Goal: Transaction & Acquisition: Register for event/course

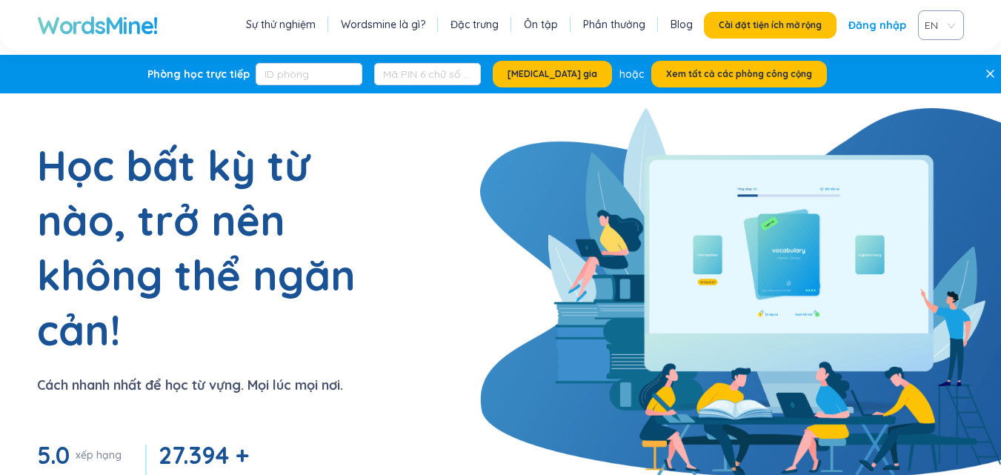
click at [870, 33] on link "Đăng nhập" at bounding box center [877, 25] width 58 height 27
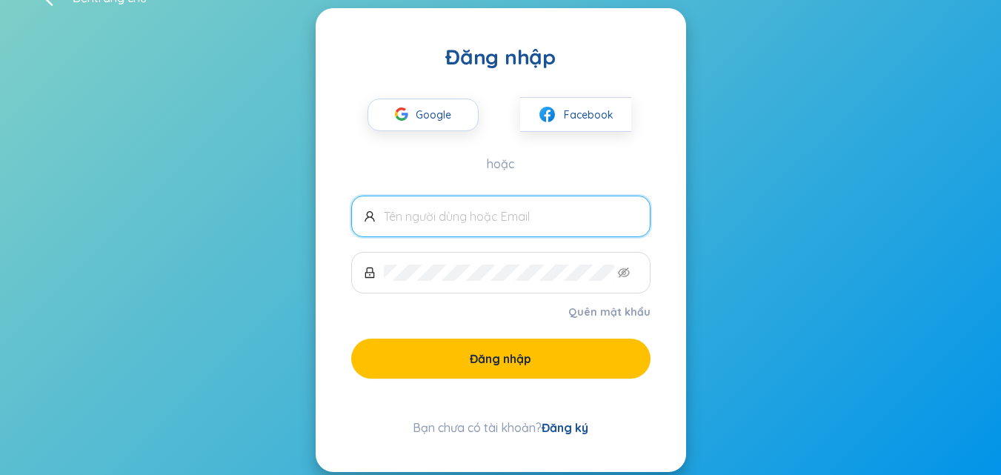
scroll to position [54, 0]
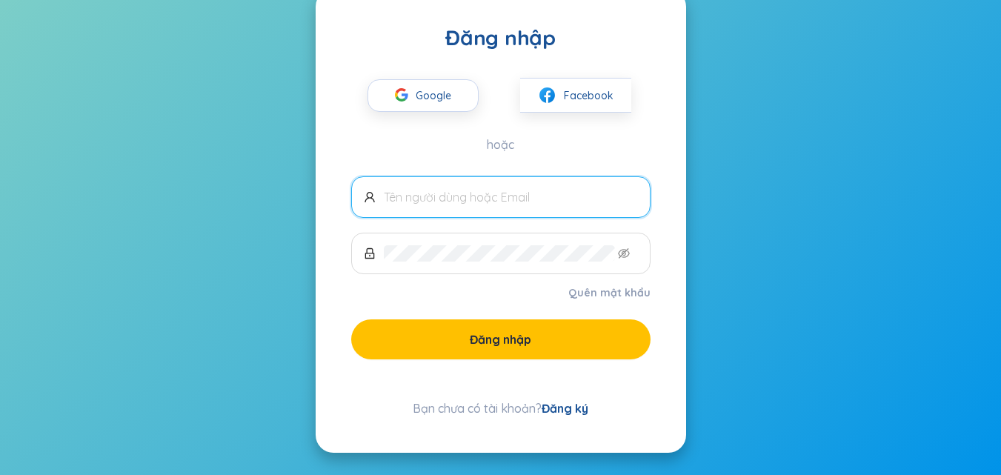
click at [515, 196] on input "text" at bounding box center [511, 197] width 254 height 16
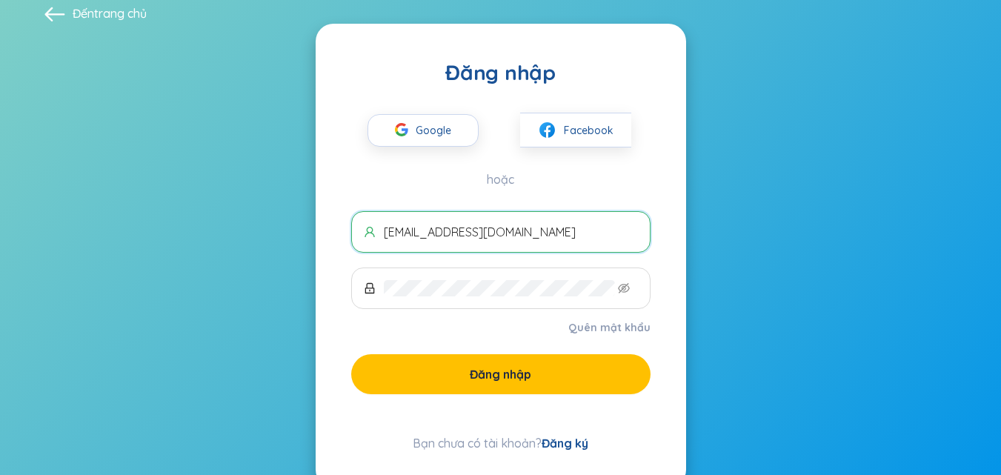
scroll to position [0, 0]
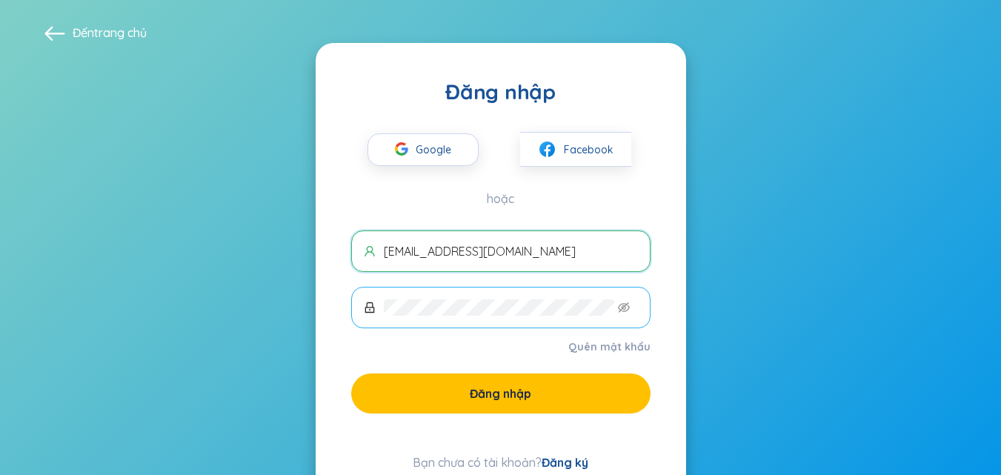
type input "nguyenthaolam030212@gmail.com"
click at [618, 308] on icon "mắt không nhìn thấy được" at bounding box center [624, 307] width 12 height 12
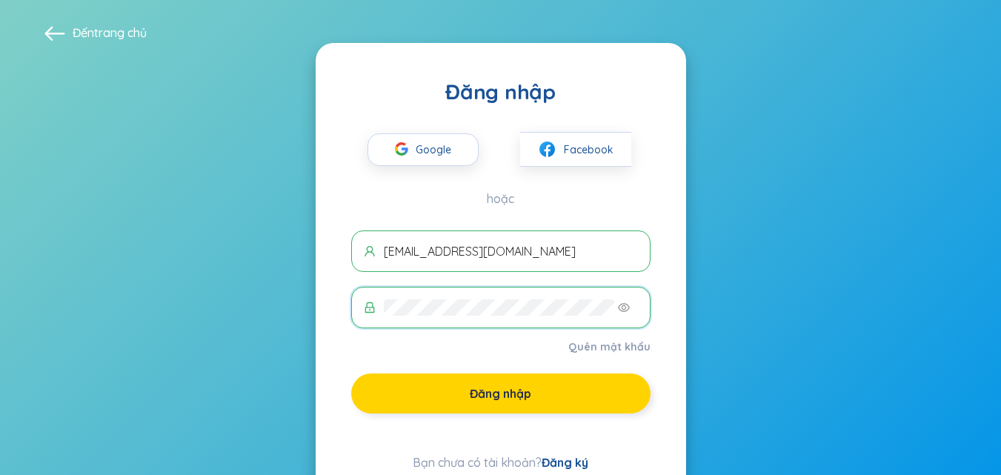
click at [589, 393] on button "Đăng nhập" at bounding box center [500, 393] width 299 height 40
click at [561, 385] on button "Đăng nhập" at bounding box center [500, 393] width 299 height 40
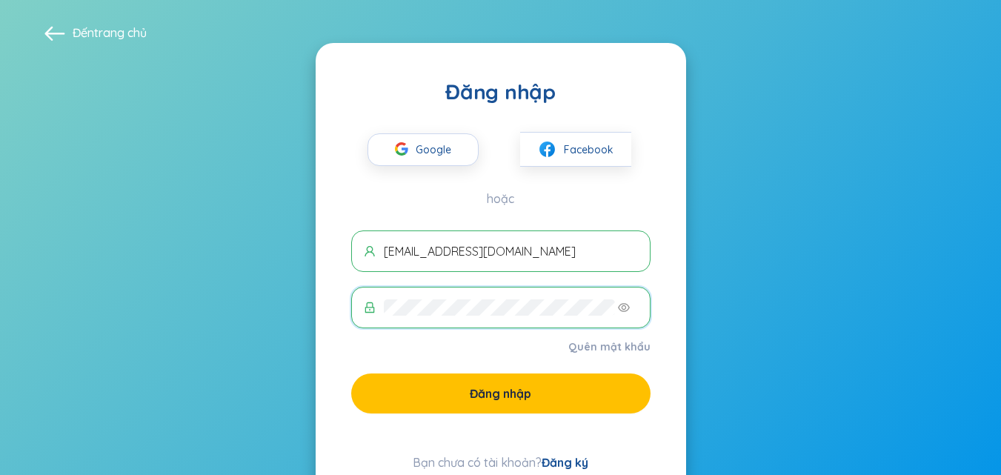
click at [371, 313] on span at bounding box center [500, 307] width 299 height 41
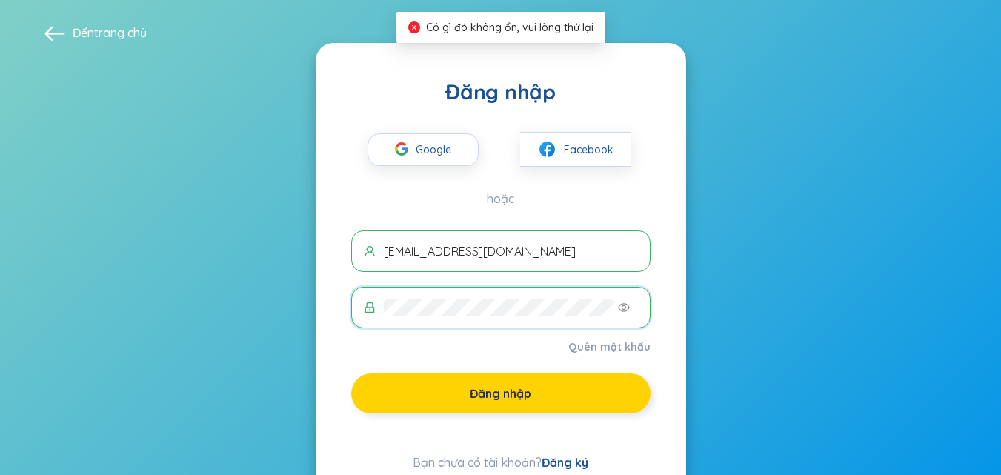
click at [504, 388] on font "Đăng nhập" at bounding box center [500, 393] width 61 height 15
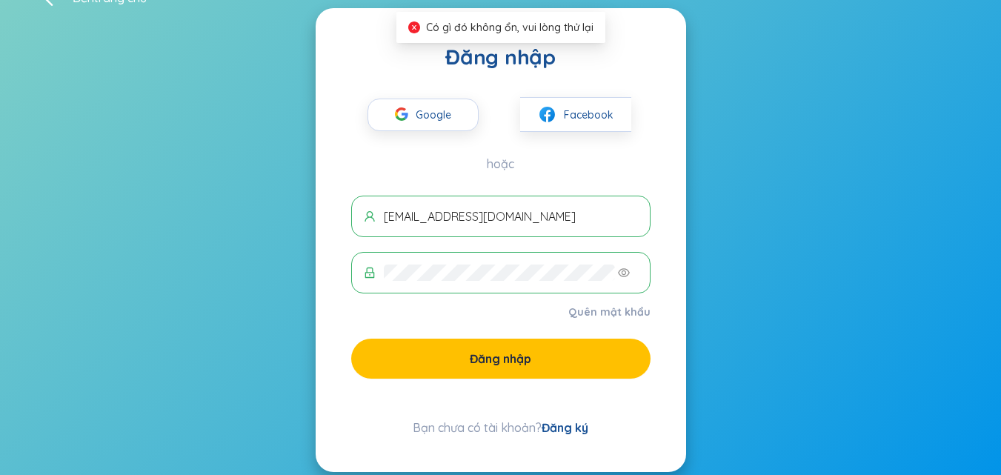
scroll to position [54, 0]
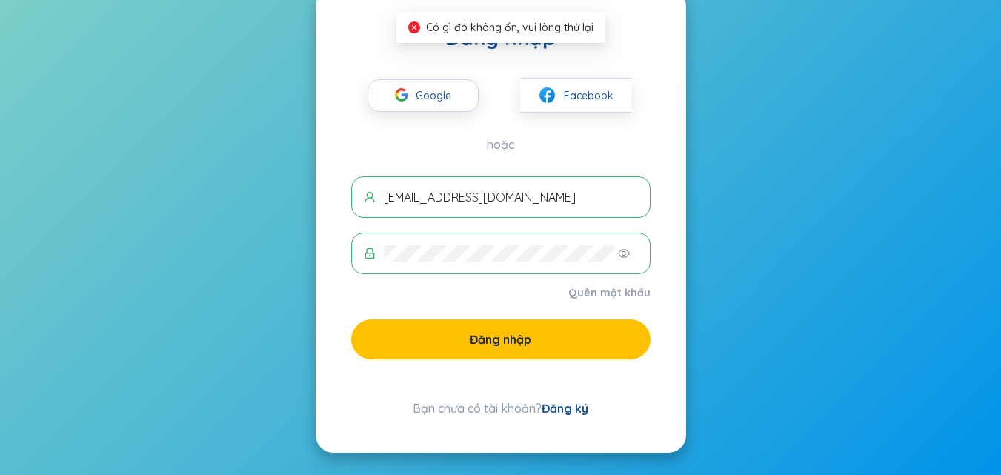
click at [567, 407] on font "Đăng ký" at bounding box center [564, 408] width 47 height 15
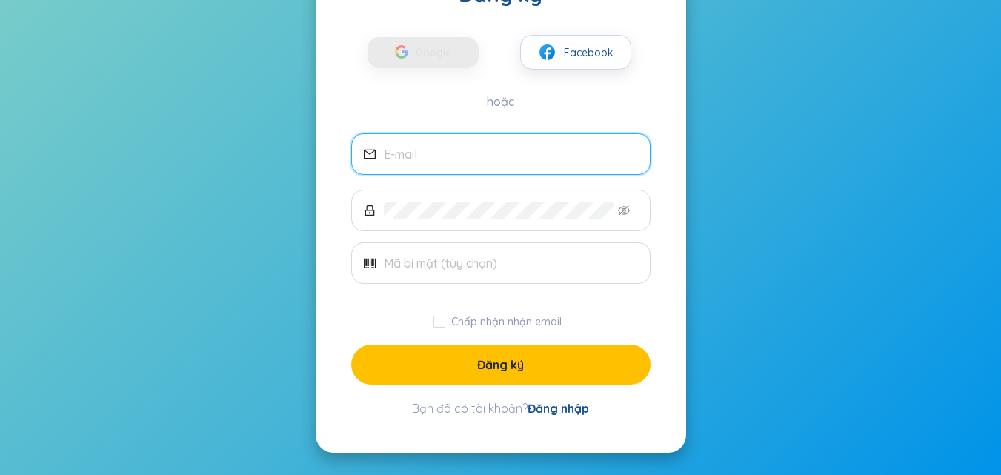
click at [517, 159] on input "email" at bounding box center [511, 154] width 254 height 16
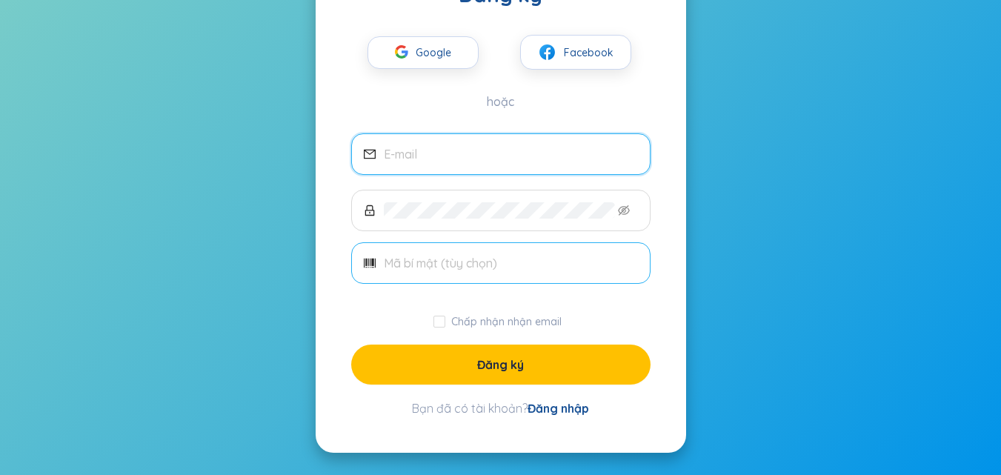
click at [478, 264] on input "text" at bounding box center [511, 263] width 254 height 16
click at [522, 149] on input "email" at bounding box center [511, 154] width 254 height 16
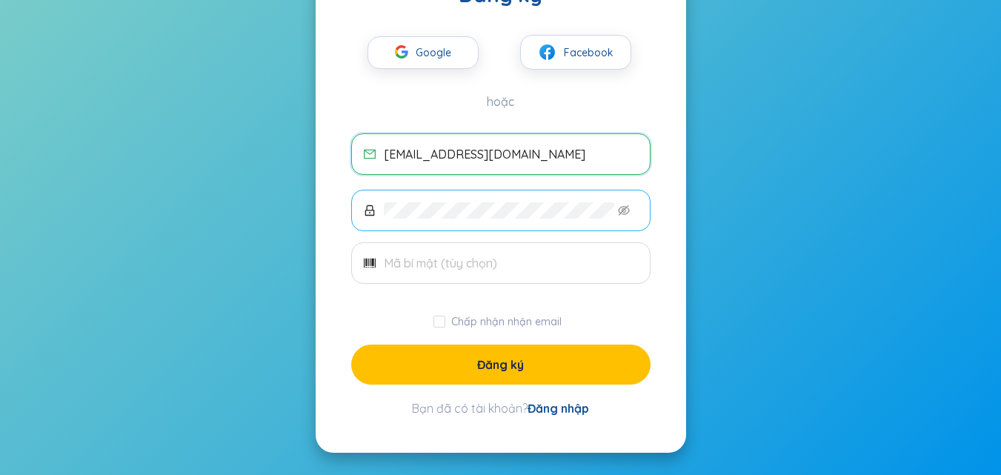
type input "nguyenthaolam030212@gmail.com"
click at [627, 206] on icon "mắt không nhìn thấy được" at bounding box center [624, 210] width 12 height 12
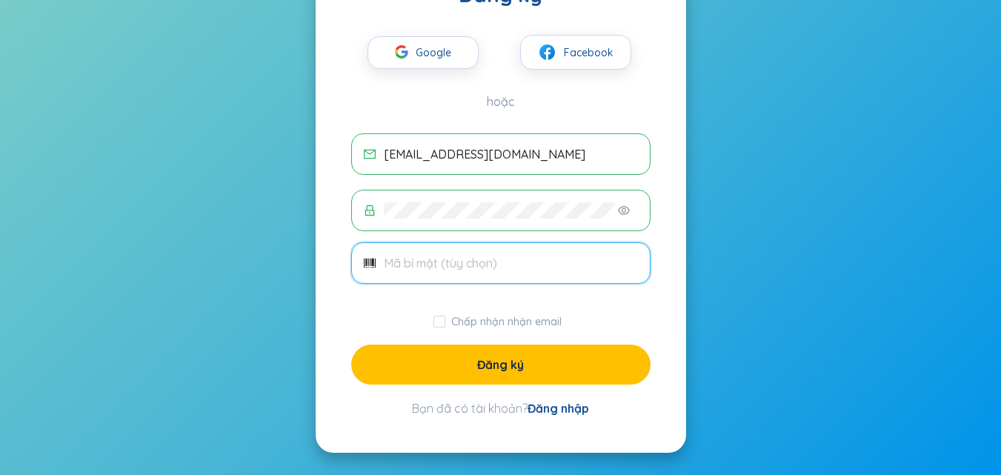
click at [449, 261] on input "text" at bounding box center [511, 263] width 254 height 16
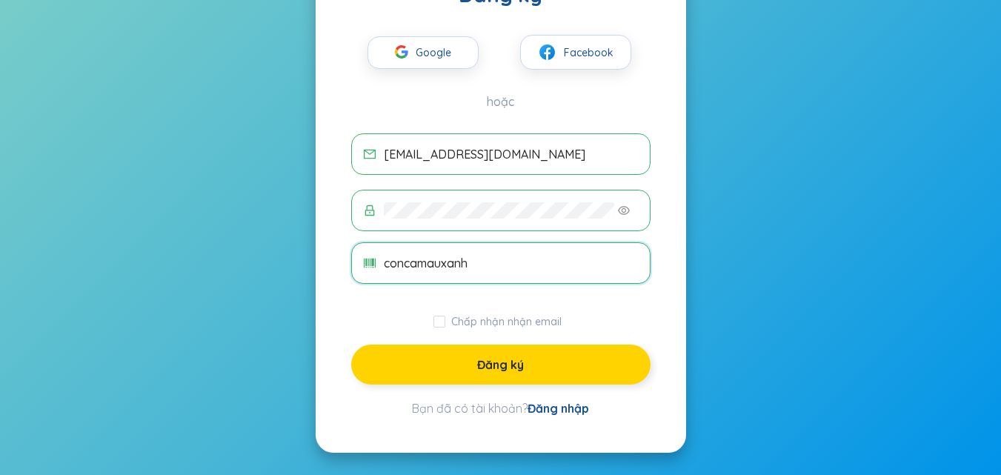
type input "concamauxanh"
click at [438, 368] on button "Đăng ký" at bounding box center [500, 364] width 299 height 40
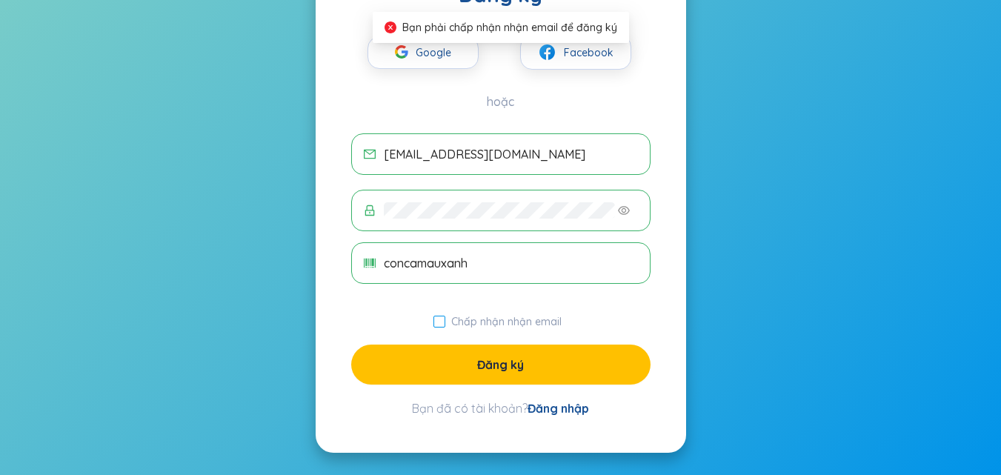
click at [448, 324] on span "Chấp nhận nhận email" at bounding box center [506, 321] width 122 height 13
click at [445, 324] on input "Chấp nhận nhận email" at bounding box center [439, 322] width 12 height 12
checkbox input "true"
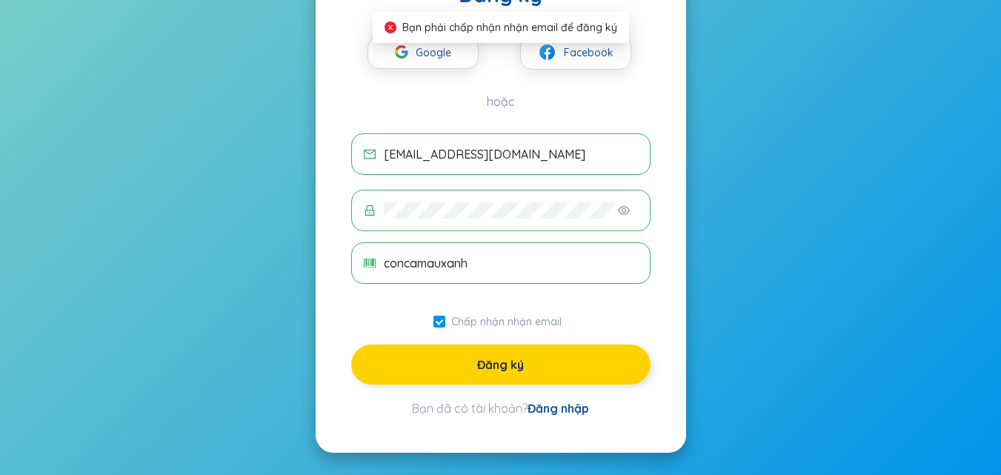
click at [441, 369] on button "Đăng ký" at bounding box center [500, 364] width 299 height 40
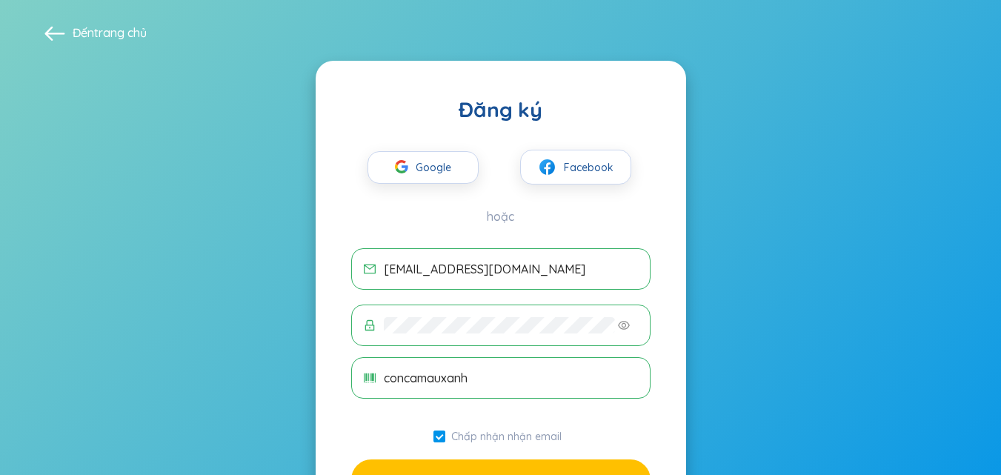
scroll to position [115, 0]
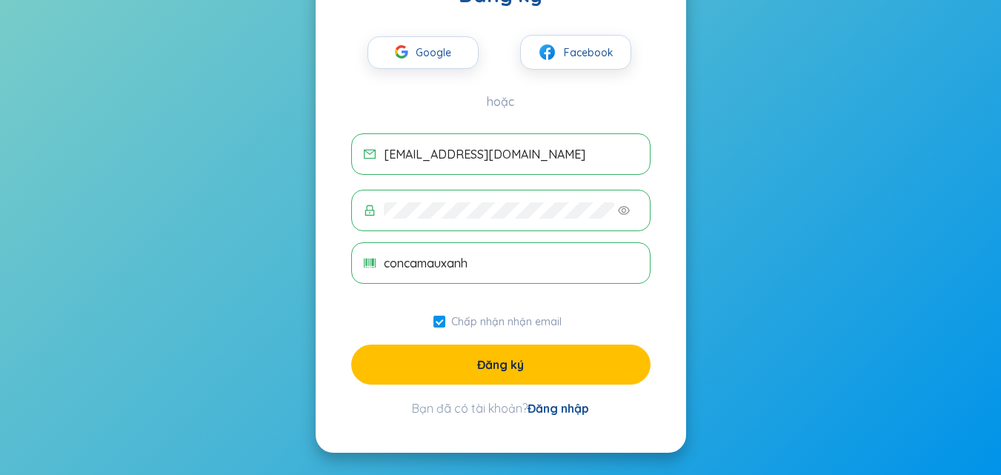
click at [416, 351] on button "Đăng ký" at bounding box center [500, 364] width 299 height 40
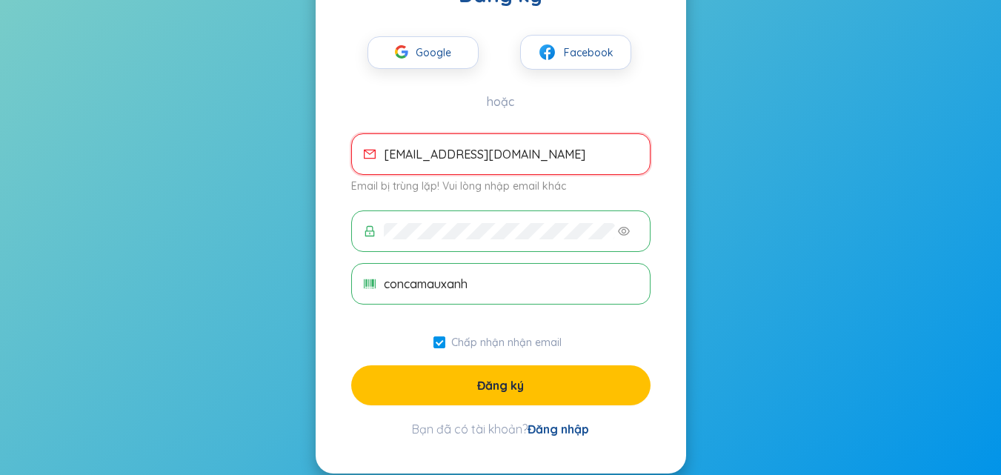
drag, startPoint x: 590, startPoint y: 146, endPoint x: 194, endPoint y: 157, distance: 395.6
click at [194, 157] on section "Đến trang chủ Đăng ký Google Facebook hoặc nguyenthaolam030212@gmail.com Email …" at bounding box center [500, 190] width 1001 height 610
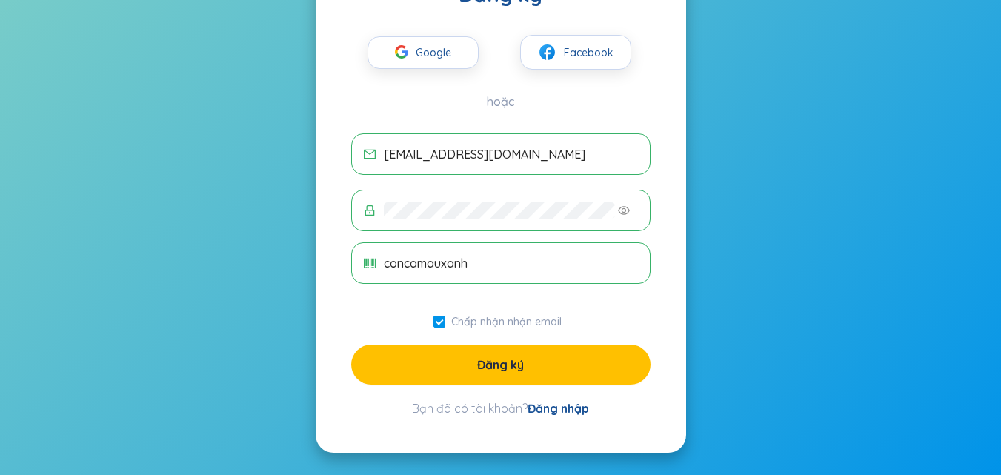
drag, startPoint x: 469, startPoint y: 201, endPoint x: 458, endPoint y: 180, distance: 24.2
click at [340, 216] on div "Đăng ký Google Facebook hoặc thaolamn79@gmail.com concamauxanh Chấp nhận nhận e…" at bounding box center [501, 199] width 370 height 507
click at [267, 221] on section "Đến trang chủ Đăng ký Google Facebook hoặc thaolamn79@gmail.com concamauxanh Ch…" at bounding box center [500, 180] width 1001 height 590
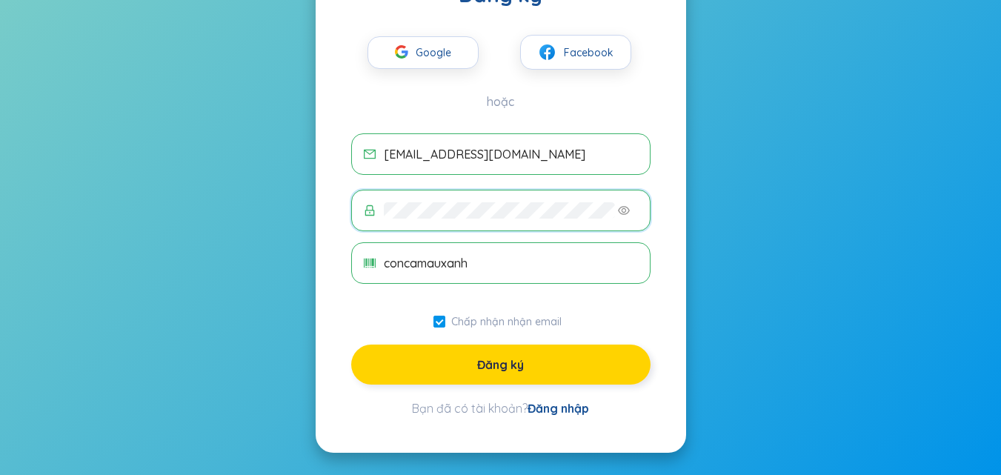
click at [410, 361] on button "Đăng ký" at bounding box center [500, 364] width 299 height 40
click at [418, 370] on button "Đăng ký" at bounding box center [500, 364] width 299 height 40
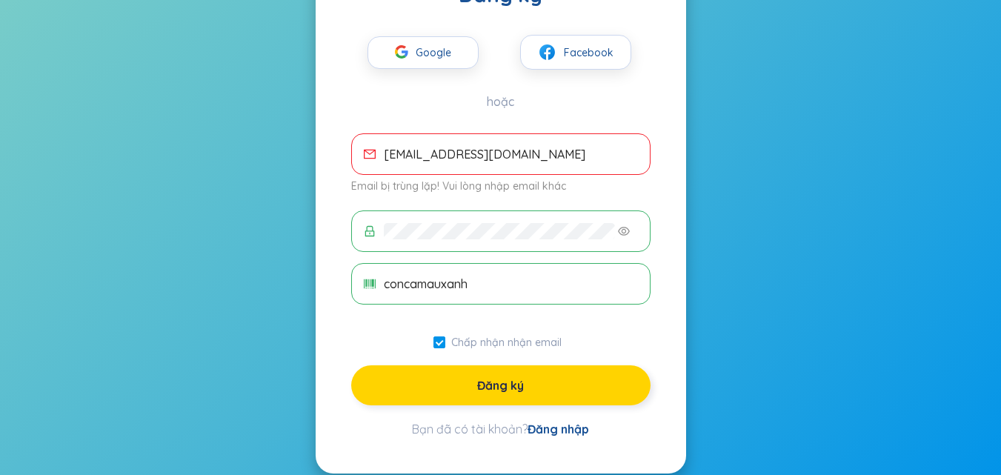
click at [530, 388] on button "Đăng ký" at bounding box center [500, 385] width 299 height 40
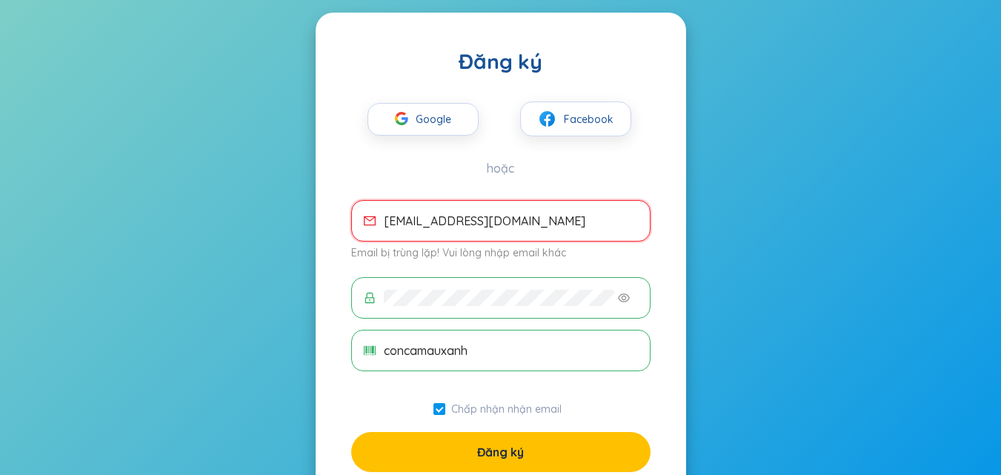
scroll to position [0, 0]
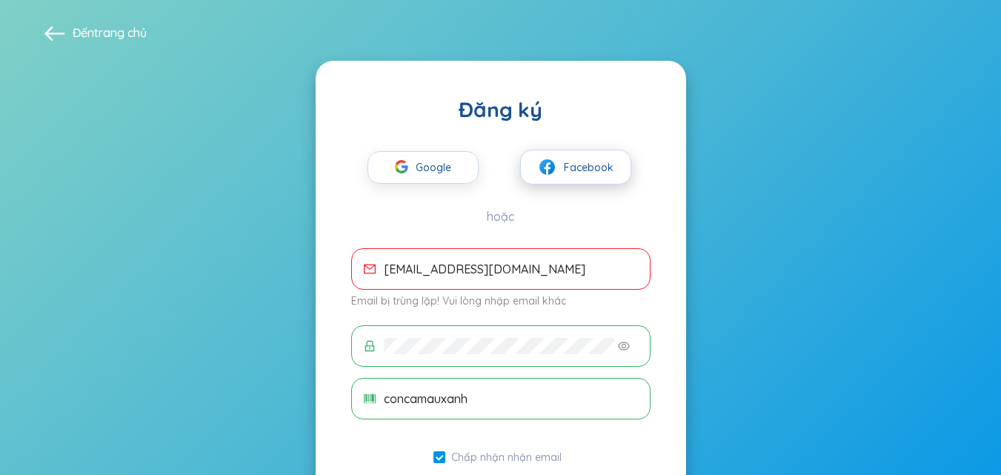
click at [558, 156] on button "Facebook" at bounding box center [575, 167] width 111 height 35
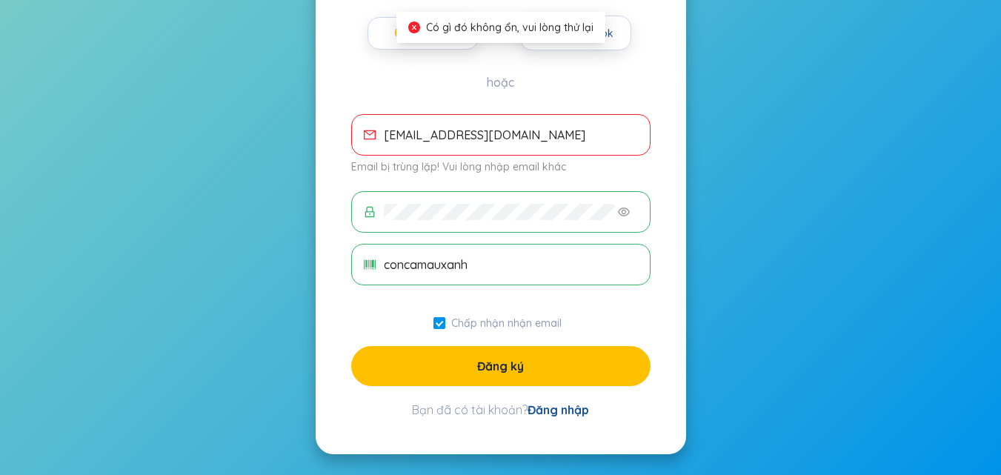
scroll to position [136, 0]
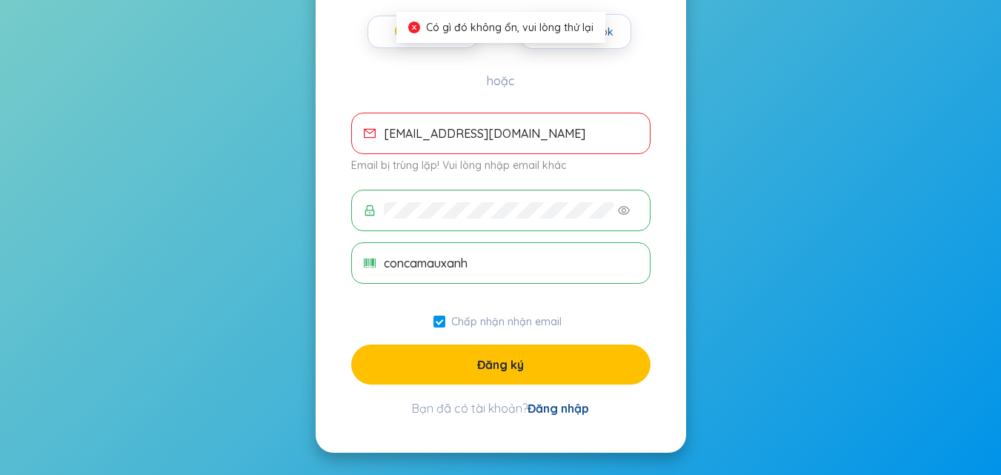
click at [542, 120] on span "thaolamn79@gmail.com" at bounding box center [500, 133] width 299 height 41
click at [468, 220] on span at bounding box center [500, 210] width 299 height 41
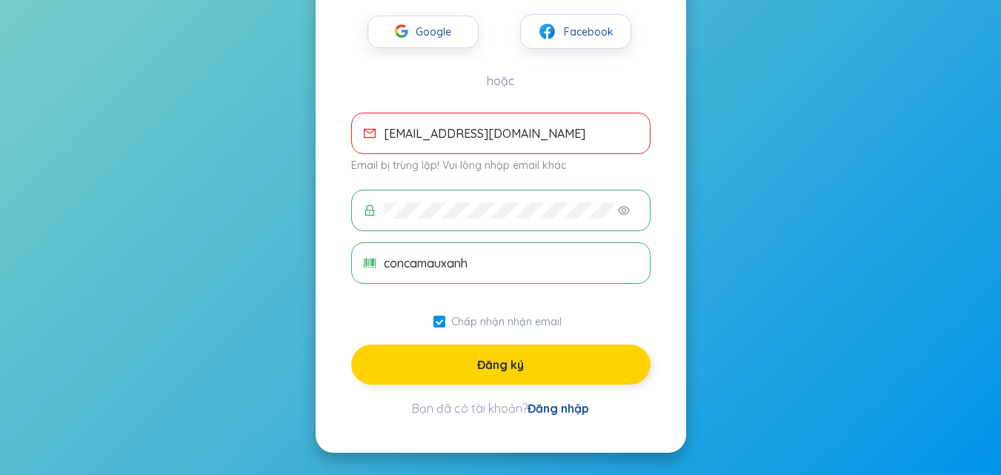
click at [577, 362] on button "Đăng ký" at bounding box center [500, 364] width 299 height 40
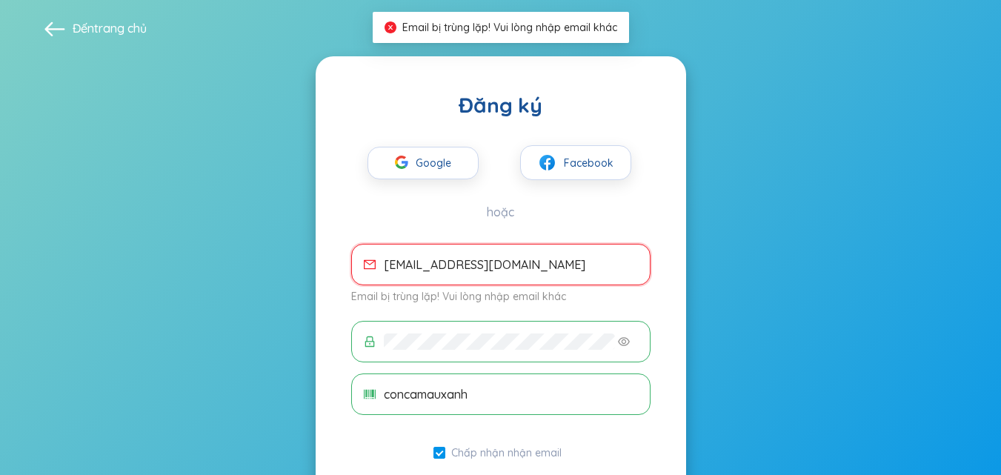
scroll to position [0, 0]
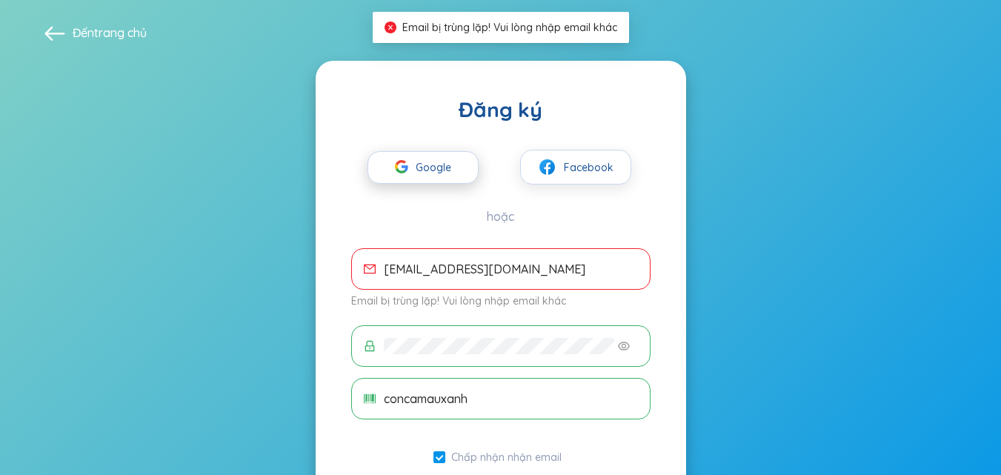
click at [436, 168] on font "Google" at bounding box center [433, 167] width 36 height 13
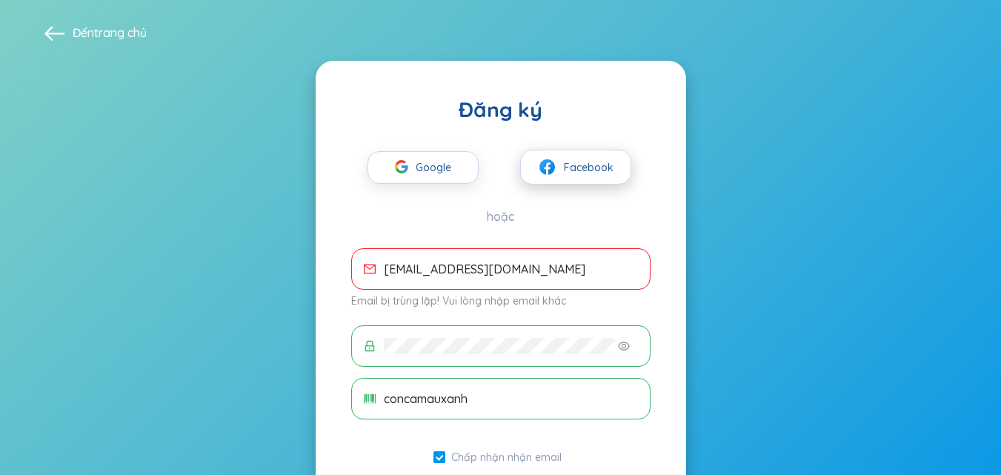
click at [541, 162] on img at bounding box center [547, 167] width 19 height 19
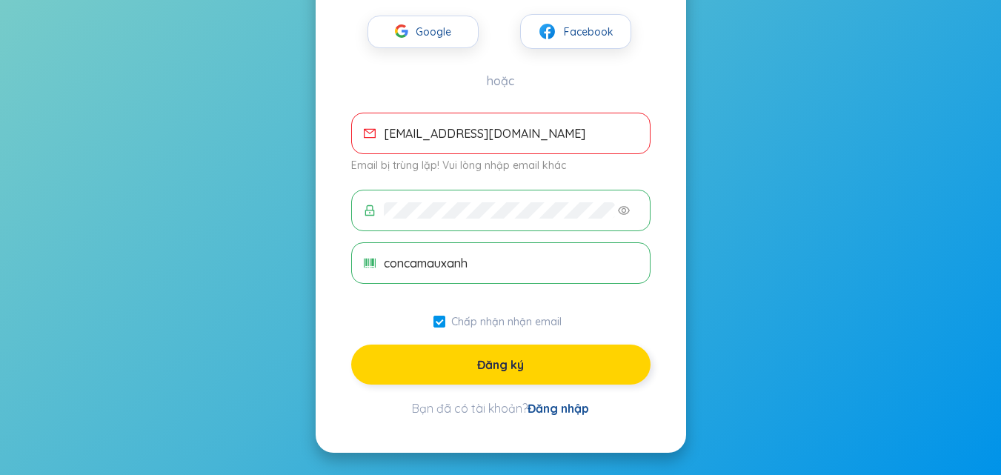
click at [549, 358] on button "Đăng ký" at bounding box center [500, 364] width 299 height 40
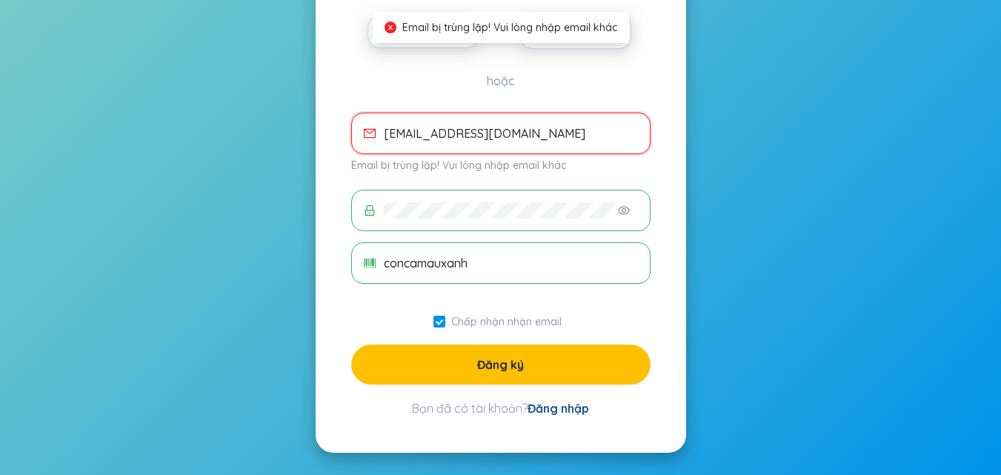
drag, startPoint x: 529, startPoint y: 141, endPoint x: 319, endPoint y: 127, distance: 210.1
click at [319, 127] on div "Đăng ký Google Facebook hoặc thaolamn79@gmail.com Email bị trùng lặp! Vui lòng …" at bounding box center [501, 188] width 370 height 527
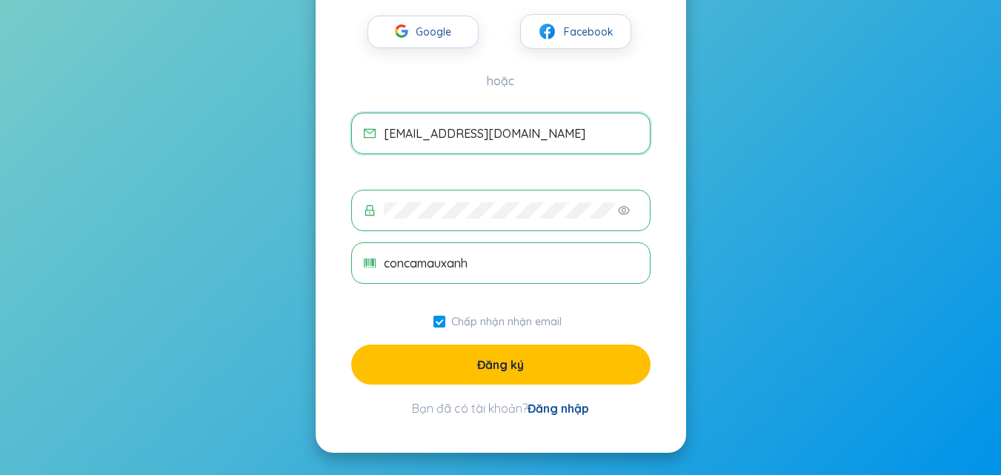
scroll to position [115, 0]
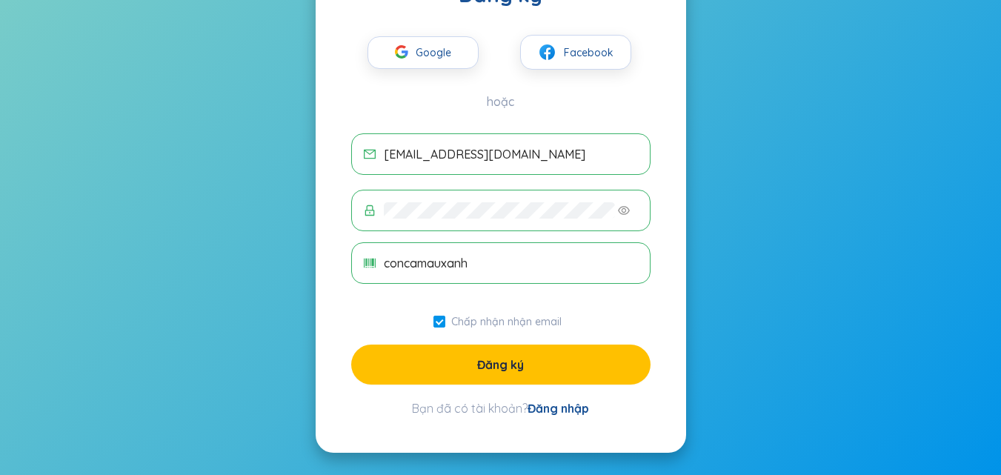
drag, startPoint x: 489, startPoint y: 200, endPoint x: 314, endPoint y: 216, distance: 175.5
click at [241, 219] on section "Đến trang chủ Đăng ký Google Facebook hoặc nguyenthaolam030212@gmail.com concam…" at bounding box center [500, 180] width 1001 height 590
click at [313, 212] on section "Đến trang chủ Đăng ký Google Facebook hoặc nguyenthaolam030212@gmail.com concam…" at bounding box center [500, 180] width 1001 height 590
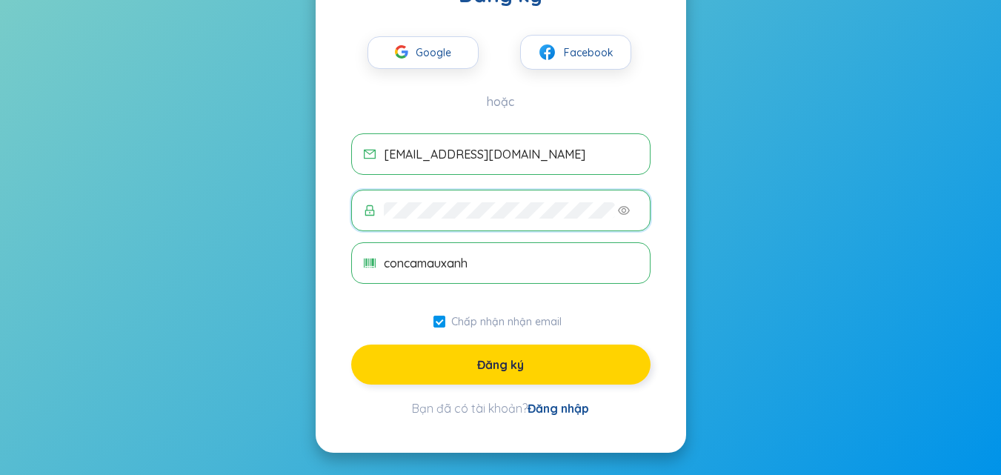
click at [565, 373] on button "Đăng ký" at bounding box center [500, 364] width 299 height 40
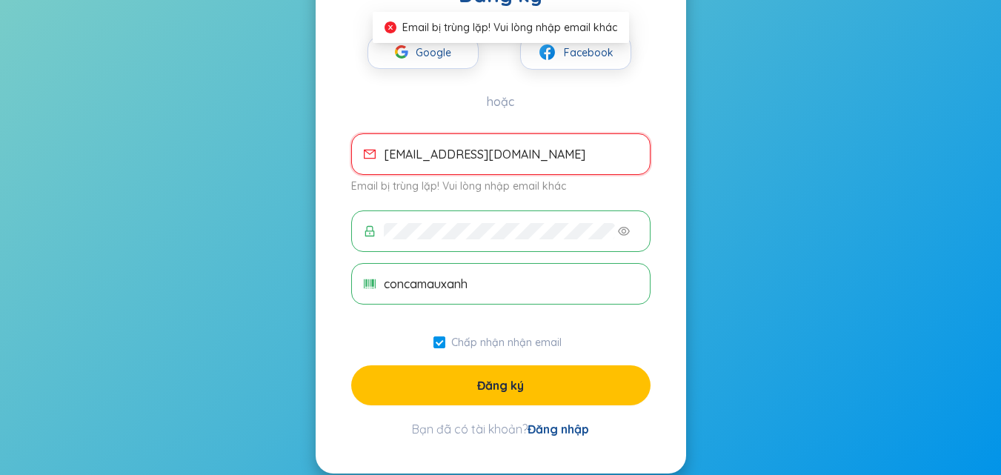
click at [467, 147] on input "nguyenthaolam030212@gmail.com" at bounding box center [511, 154] width 254 height 16
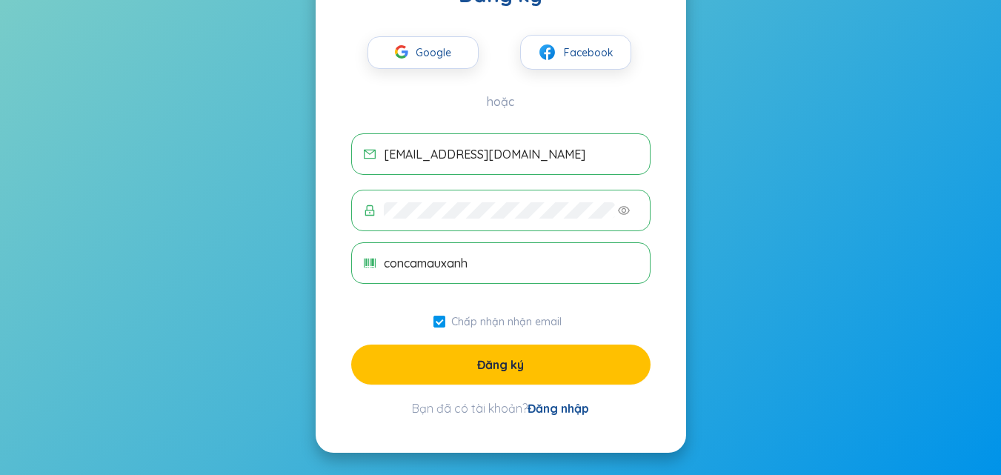
click at [483, 398] on div "Đăng ký Google Facebook hoặc nguyenthaolamn030212@gmail.com concamauxanh Chấp n…" at bounding box center [501, 199] width 370 height 507
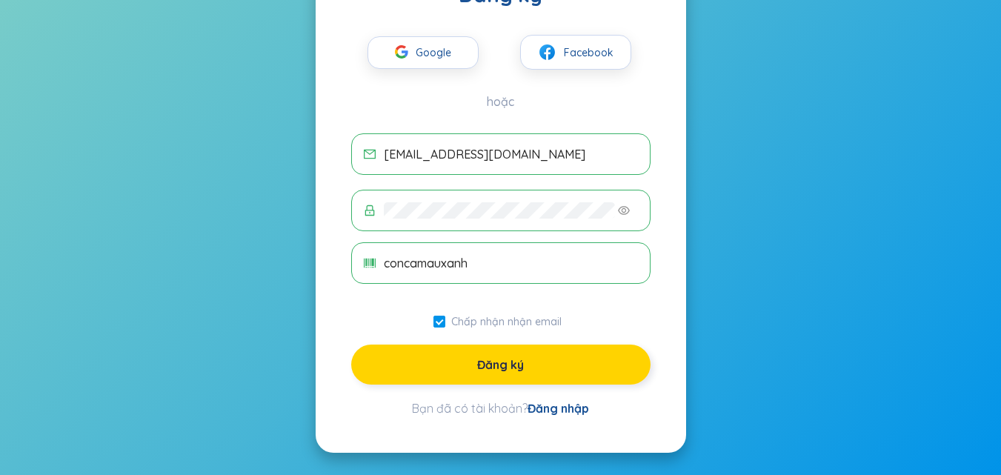
click at [490, 361] on font "Đăng ký" at bounding box center [500, 364] width 47 height 15
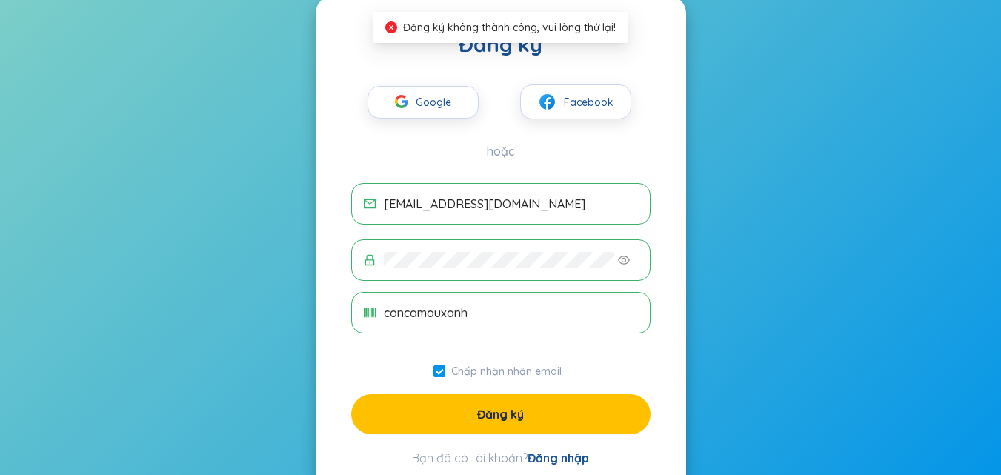
scroll to position [41, 0]
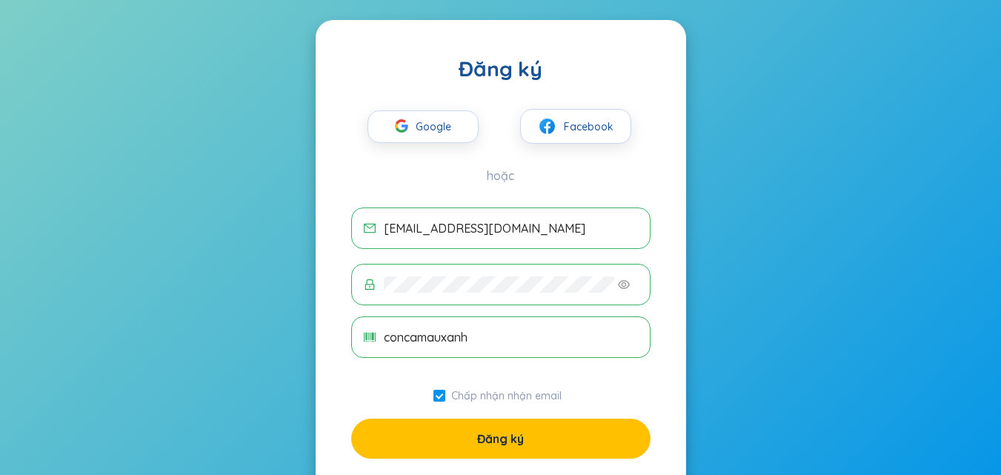
click at [572, 440] on button "Đăng ký" at bounding box center [500, 438] width 299 height 40
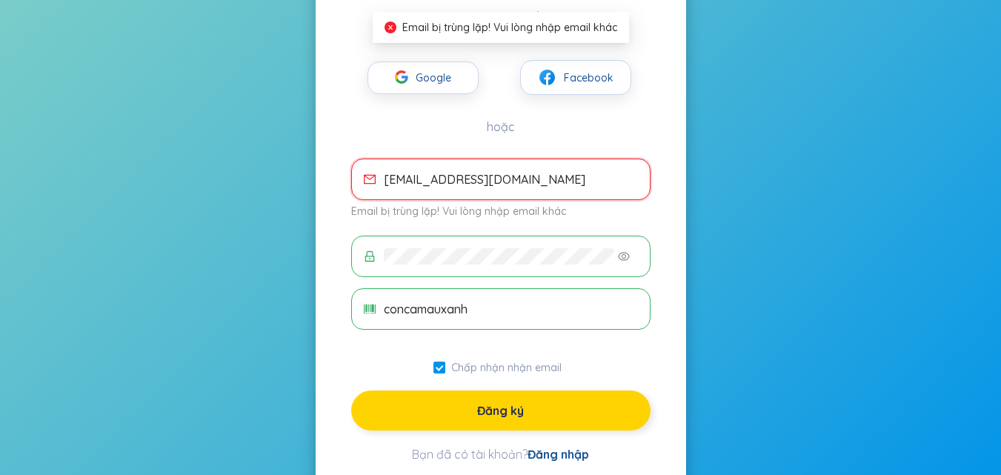
scroll to position [115, 0]
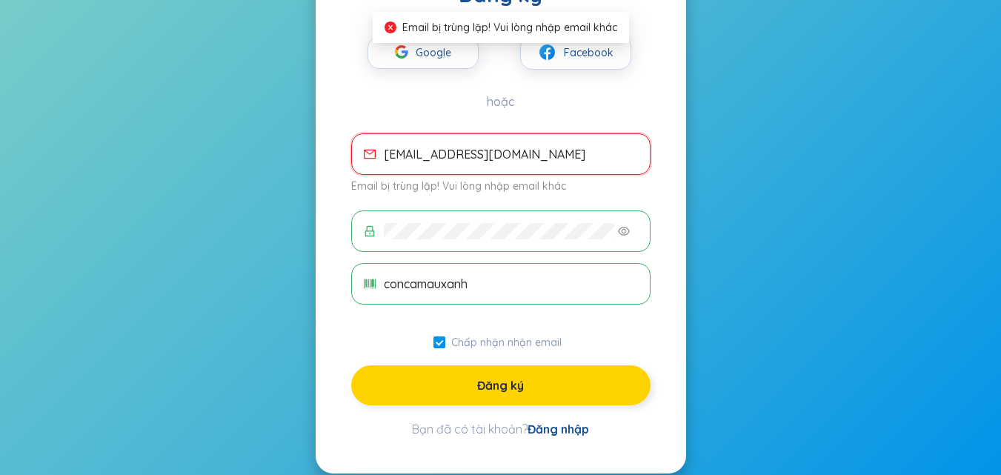
click at [578, 378] on button "Đăng ký" at bounding box center [500, 385] width 299 height 40
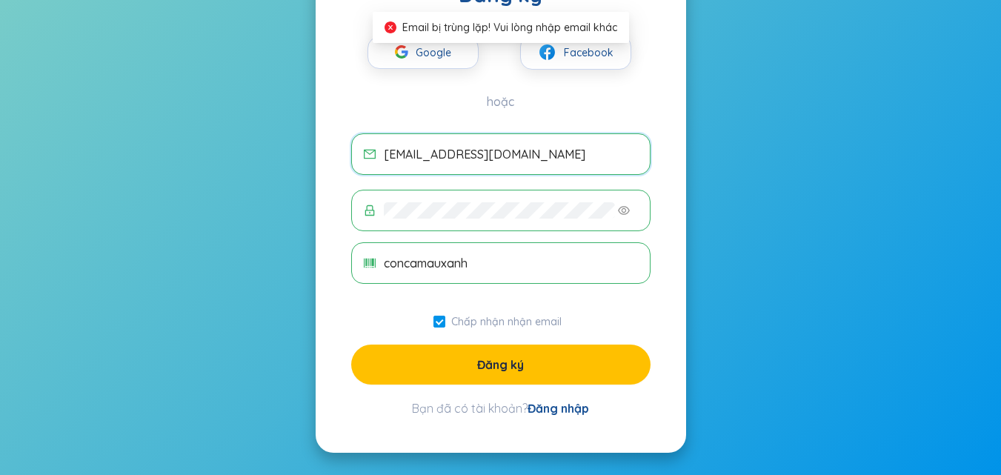
type input "nguyenthaolam030212@gmail.com"
drag, startPoint x: 598, startPoint y: 153, endPoint x: 369, endPoint y: 170, distance: 229.5
click at [369, 170] on span "nguyenthaolam030212@gmail.com" at bounding box center [500, 153] width 299 height 41
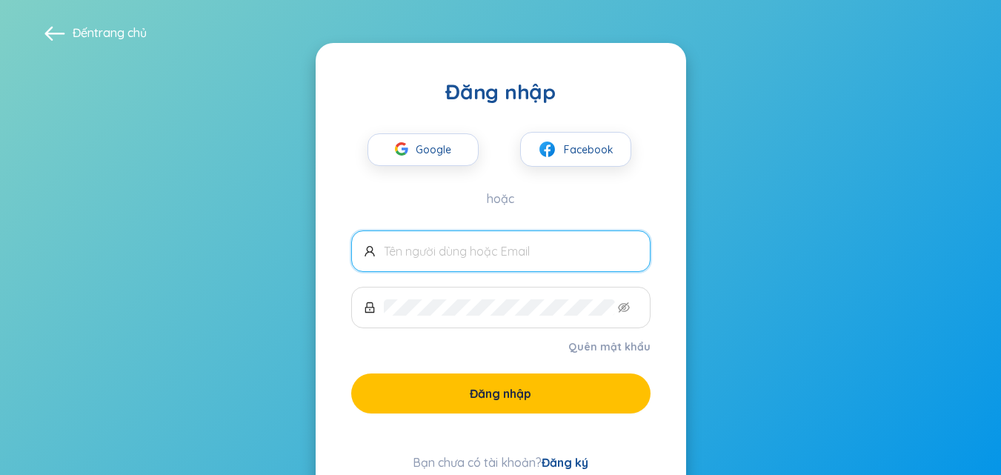
click at [56, 31] on span at bounding box center [54, 32] width 21 height 21
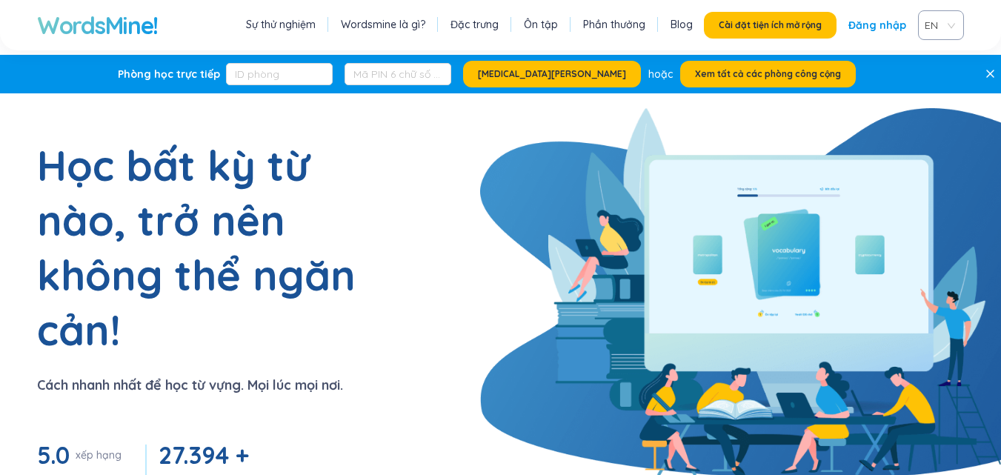
click at [291, 13] on div "Sự thử nghiệm Wordsmine là gì? Đặc trưng Ôn tập Phần thưởng Blog Cài đặt tiện í…" at bounding box center [602, 25] width 721 height 30
click at [538, 33] on li "Ôn tập" at bounding box center [540, 25] width 41 height 19
click at [542, 25] on font "Ôn tập" at bounding box center [541, 24] width 34 height 13
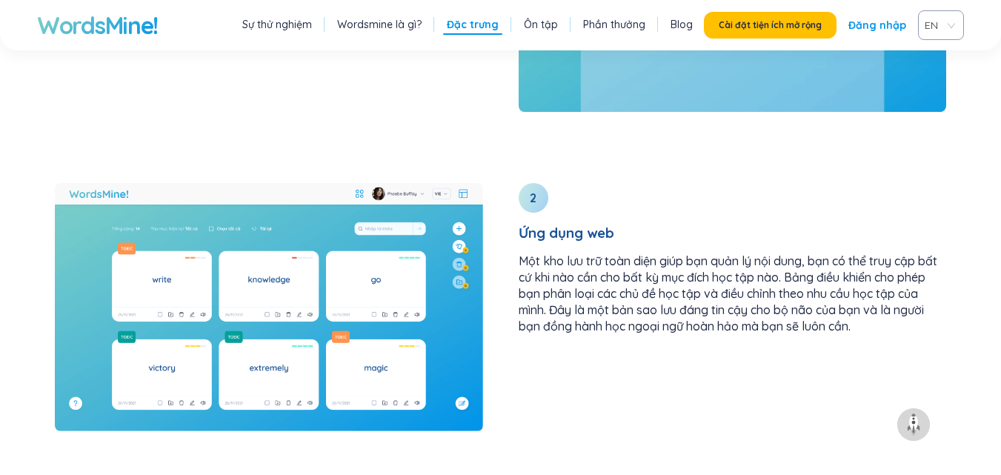
scroll to position [2366, 0]
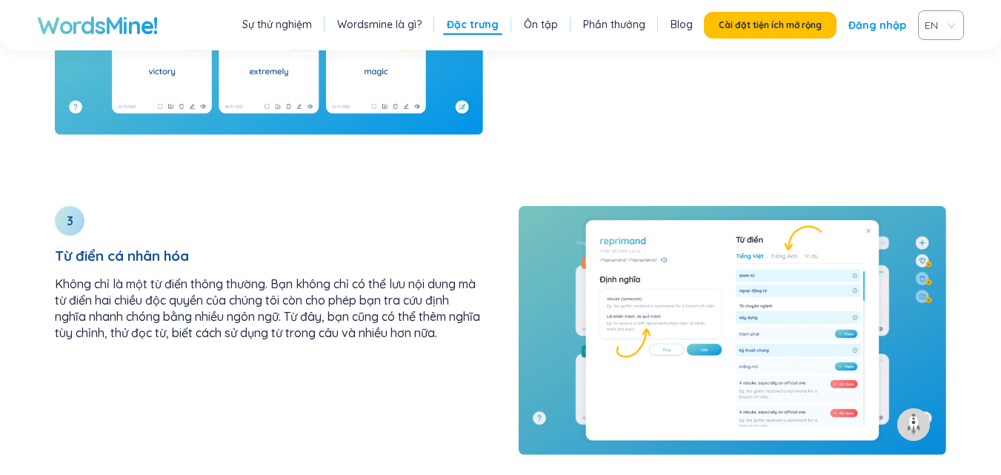
click at [923, 20] on div "EN" at bounding box center [941, 25] width 46 height 30
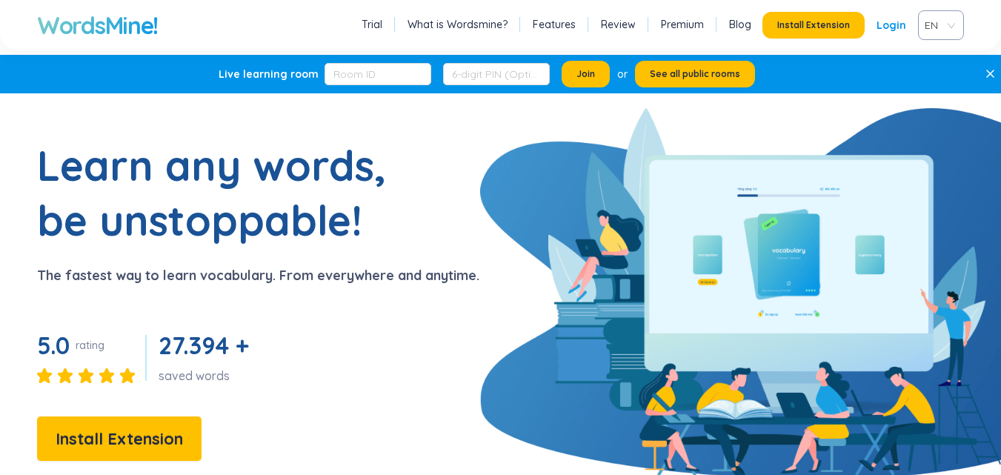
click at [879, 30] on link "Login" at bounding box center [891, 25] width 30 height 27
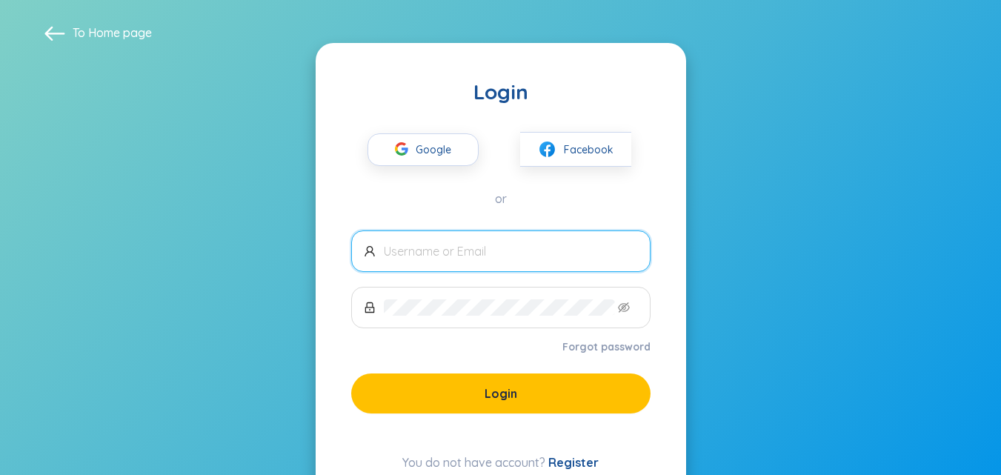
scroll to position [54, 0]
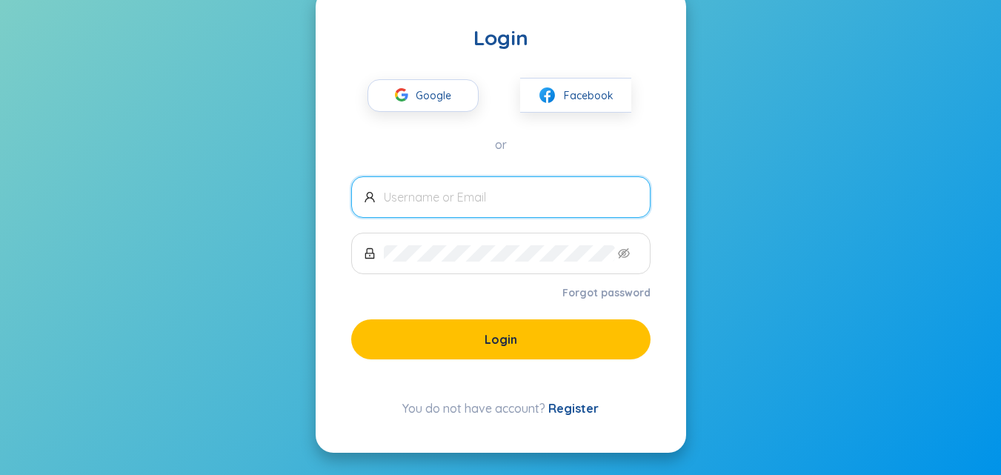
click at [560, 403] on link "Register" at bounding box center [573, 408] width 50 height 15
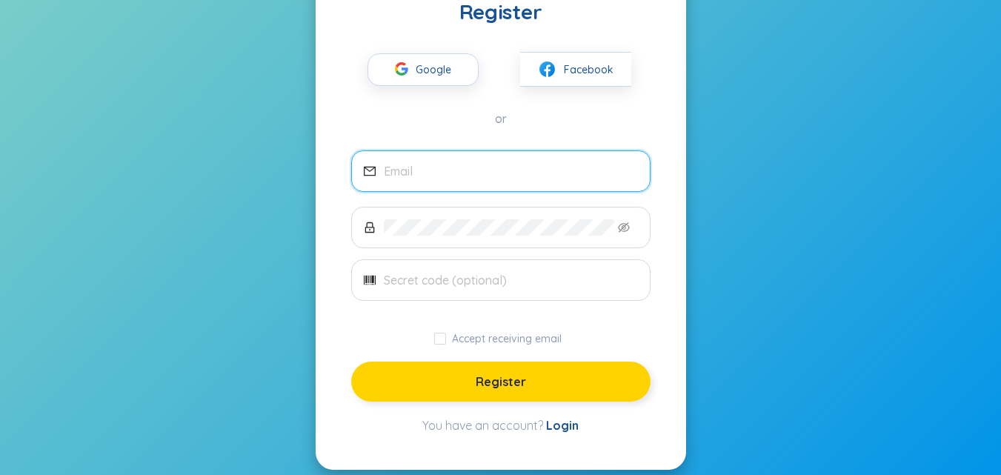
scroll to position [115, 0]
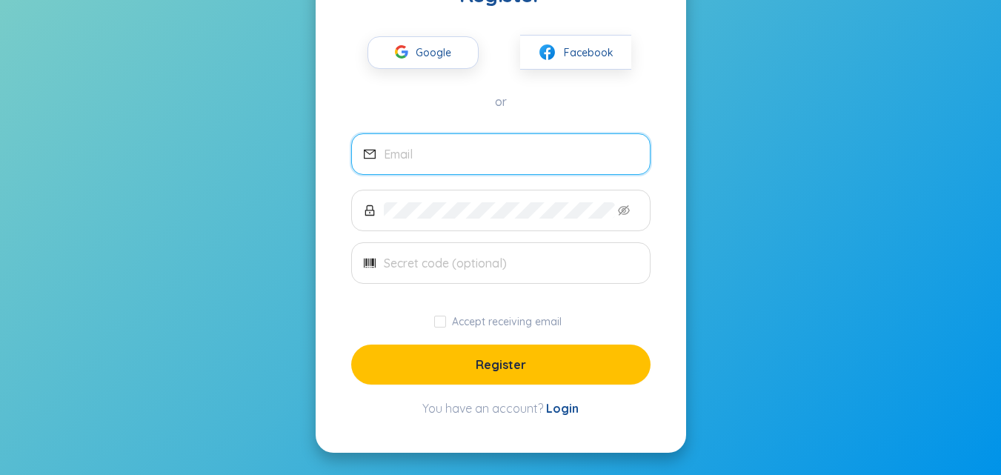
click at [415, 148] on input "email" at bounding box center [511, 154] width 254 height 16
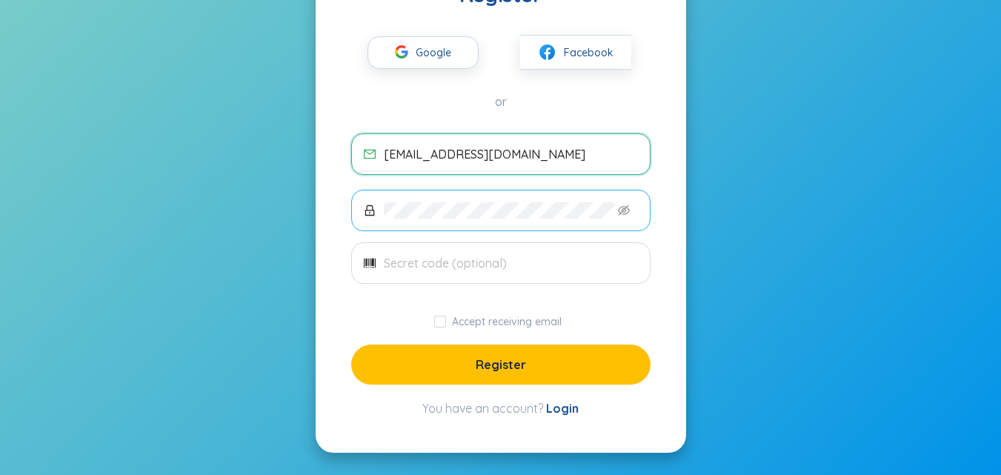
type input "kimsibd@gmail.com"
click at [622, 210] on icon "eye-invisible" at bounding box center [624, 210] width 12 height 12
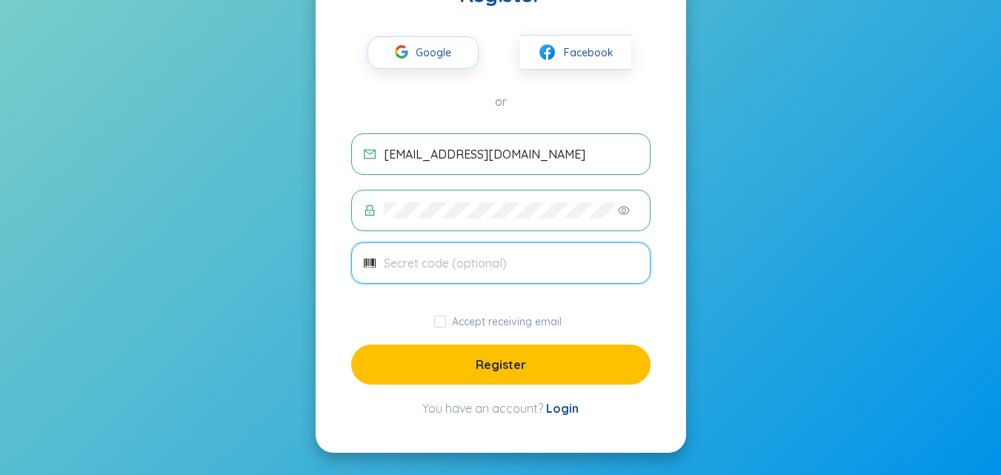
click at [435, 263] on input "text" at bounding box center [511, 263] width 254 height 16
click at [621, 209] on icon "eye" at bounding box center [624, 210] width 12 height 12
click at [441, 263] on input "text" at bounding box center [511, 263] width 254 height 16
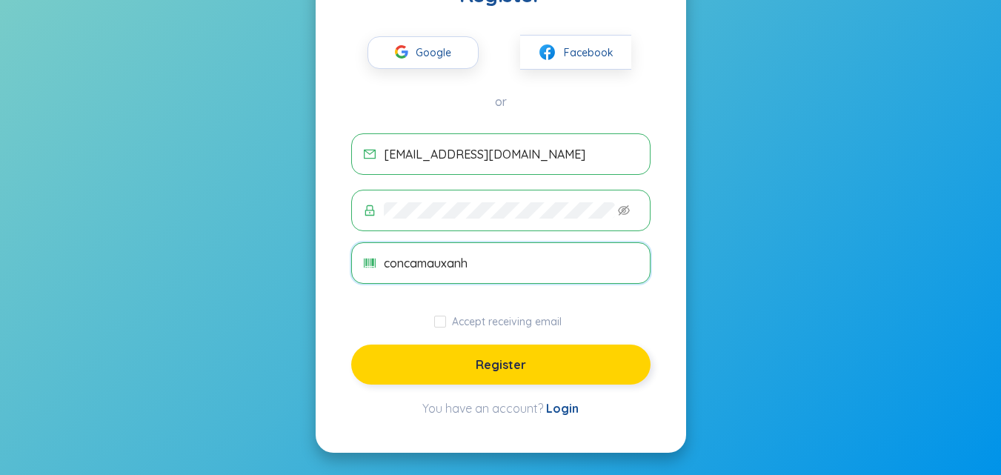
type input "concamauxanh"
click at [469, 370] on button "Register" at bounding box center [500, 364] width 299 height 40
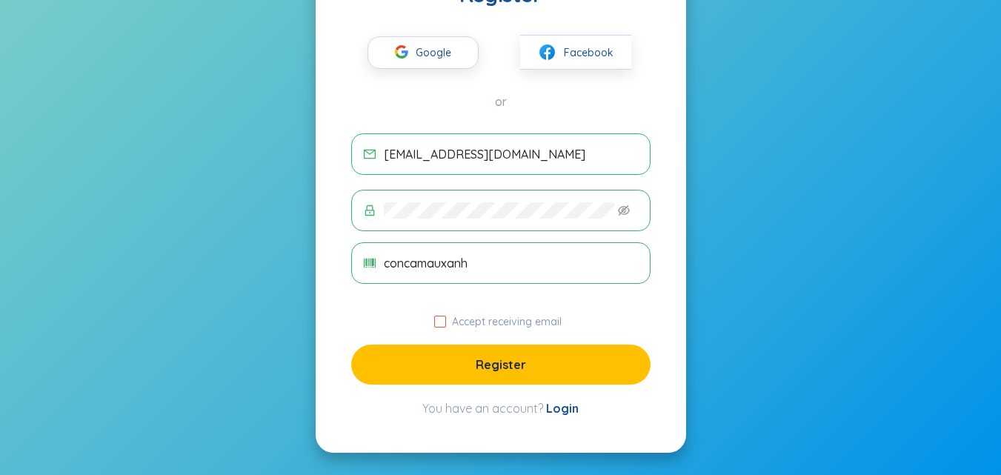
click at [438, 325] on input "Accept receiving email" at bounding box center [440, 322] width 12 height 12
checkbox input "true"
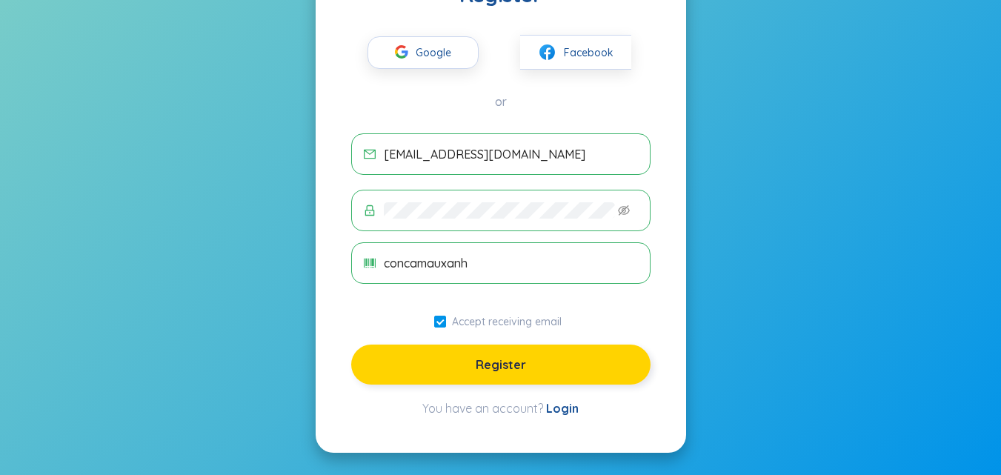
click at [435, 366] on button "Register" at bounding box center [500, 364] width 299 height 40
click at [498, 363] on span "Register" at bounding box center [500, 364] width 50 height 16
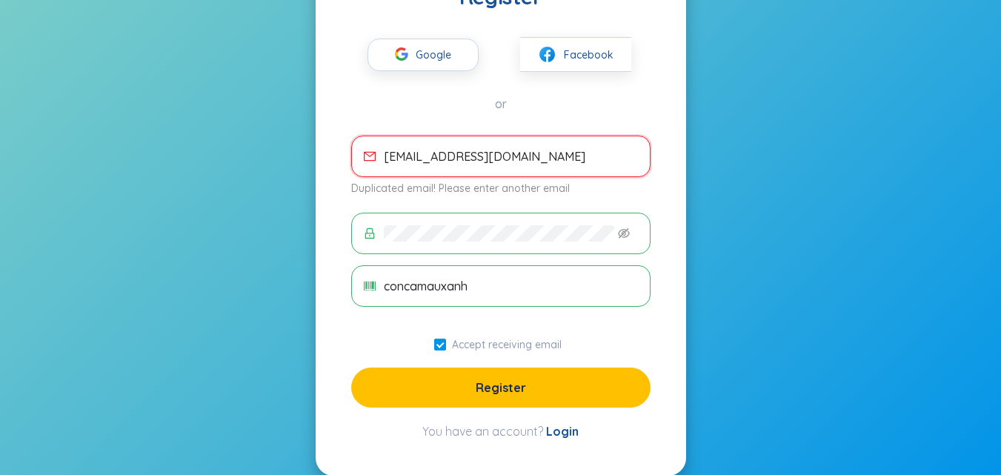
scroll to position [136, 0]
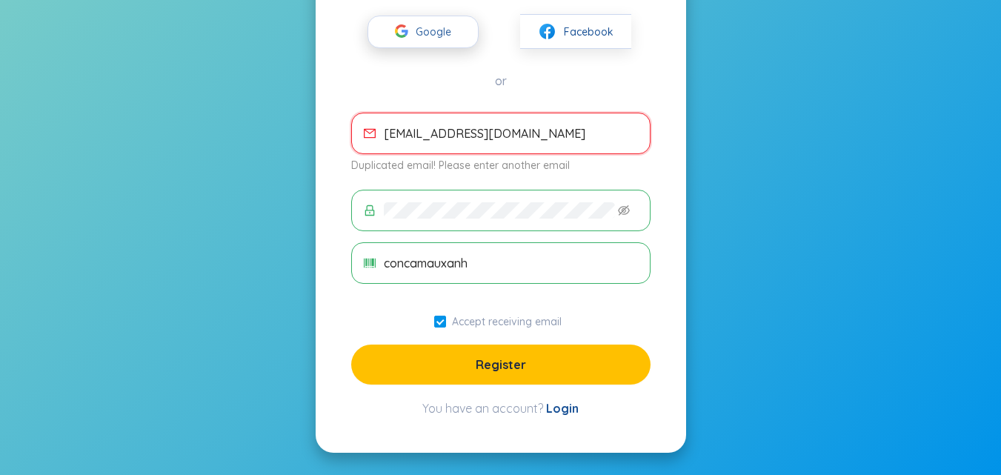
click at [418, 26] on span "Google" at bounding box center [436, 31] width 43 height 31
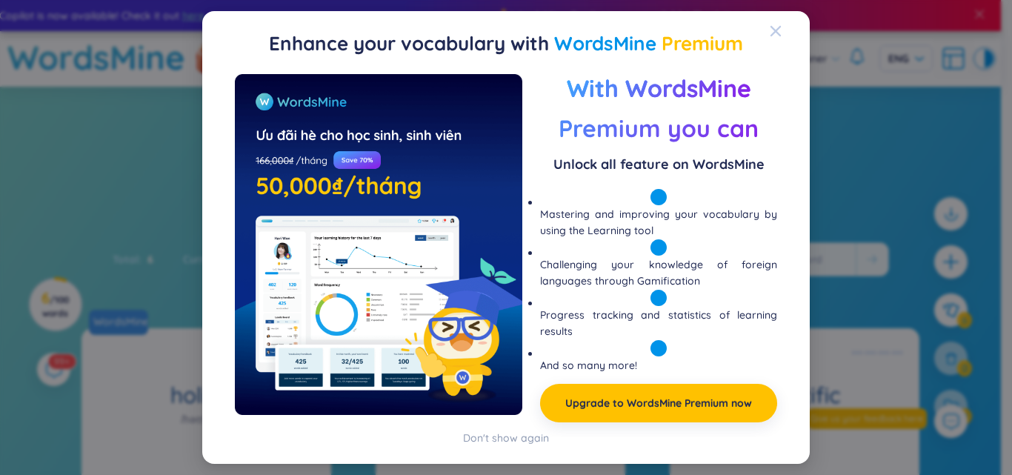
click at [775, 29] on icon "Close" at bounding box center [776, 31] width 12 height 12
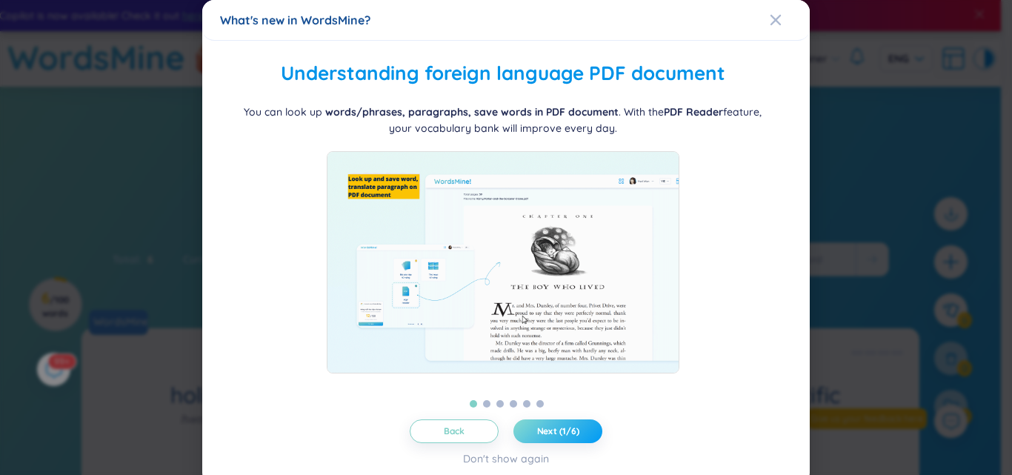
click at [573, 434] on button "Next (1/6)" at bounding box center [557, 431] width 89 height 24
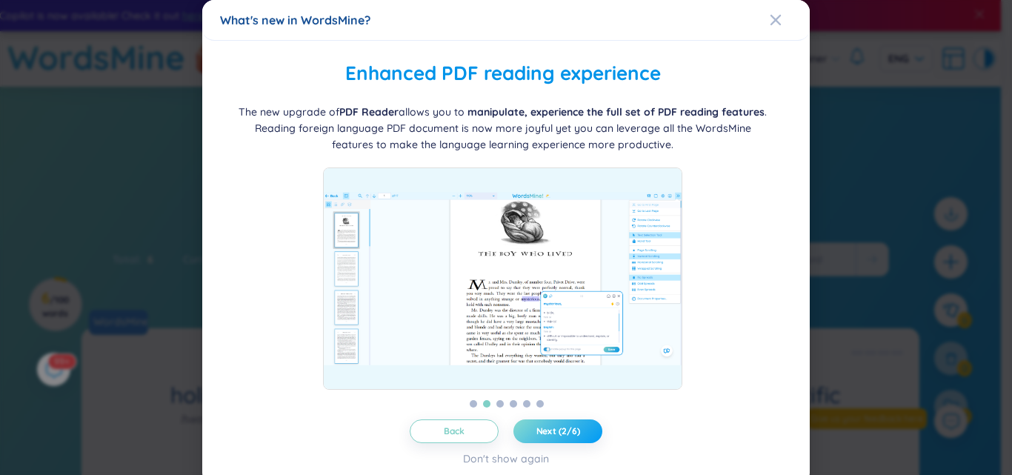
click at [574, 432] on button "Next (2/6)" at bounding box center [557, 431] width 89 height 24
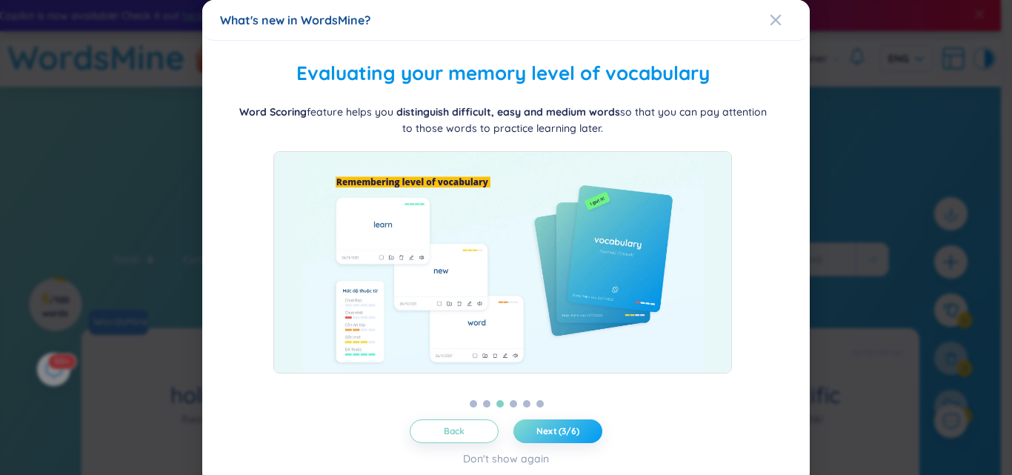
click at [574, 432] on button "Next (3/6)" at bounding box center [557, 431] width 89 height 24
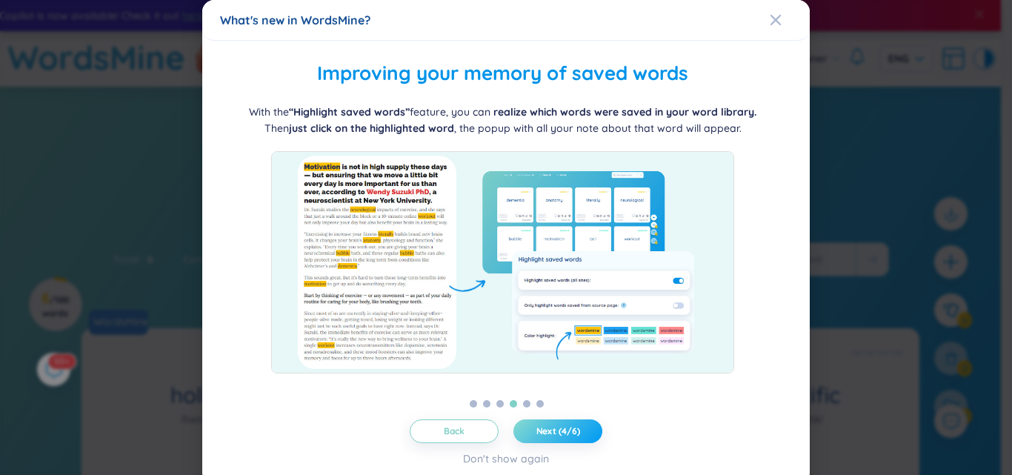
click at [574, 431] on button "Next (4/6)" at bounding box center [557, 431] width 89 height 24
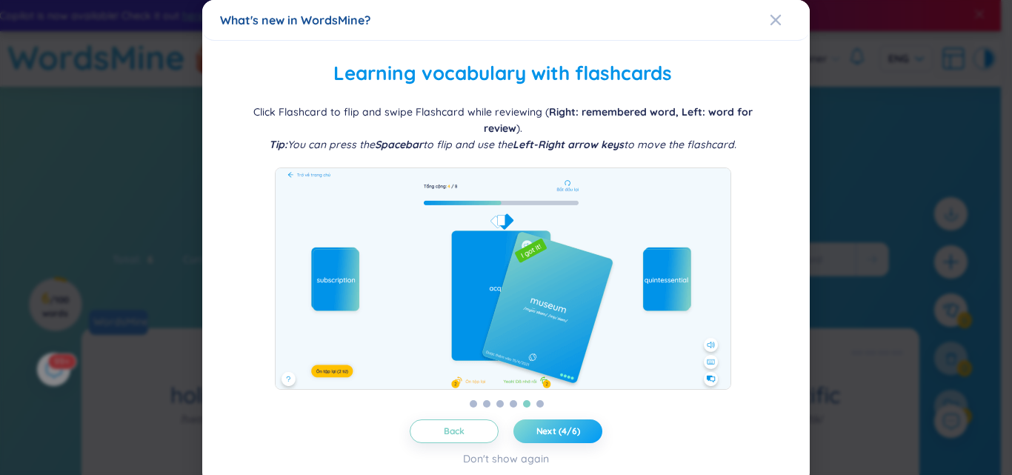
click at [576, 429] on button "Next (4/6)" at bounding box center [557, 431] width 89 height 24
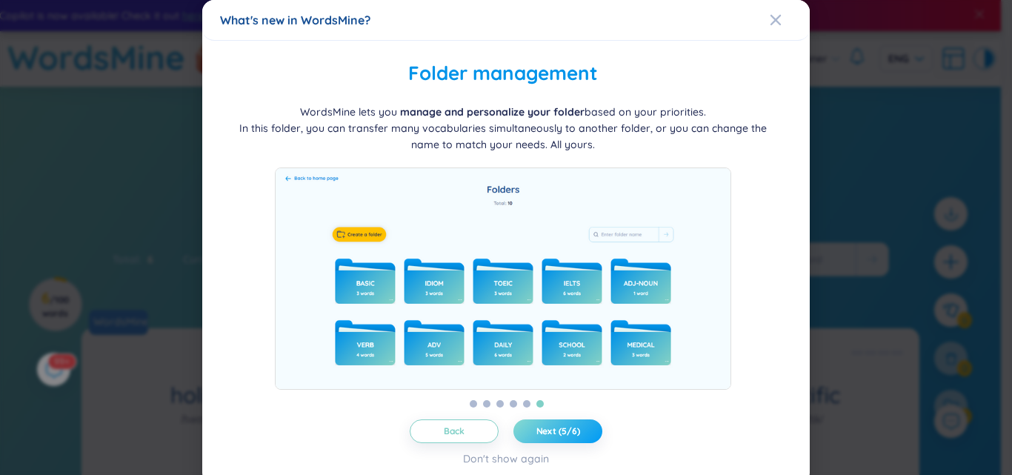
click at [576, 429] on button "Next (5/6)" at bounding box center [557, 431] width 89 height 24
click at [576, 429] on span "Next (5/6)" at bounding box center [558, 431] width 44 height 12
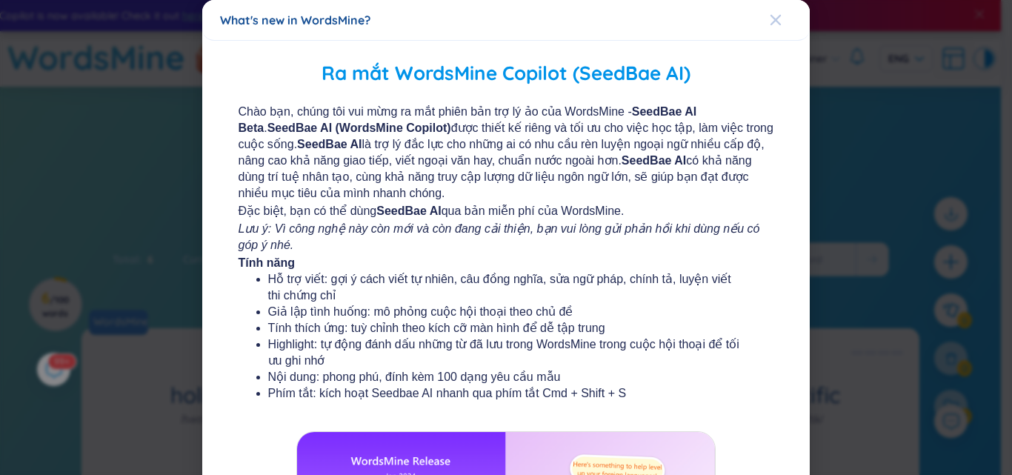
click at [770, 21] on icon "Close" at bounding box center [776, 20] width 12 height 12
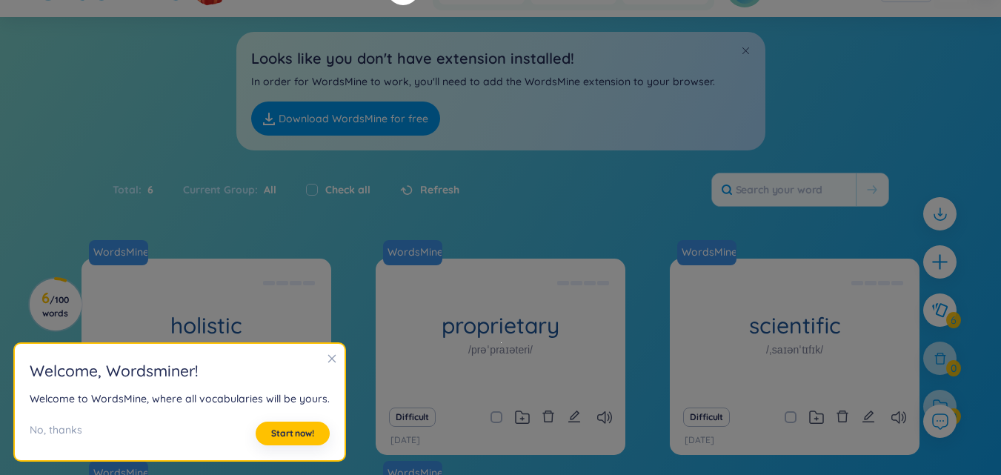
scroll to position [222, 0]
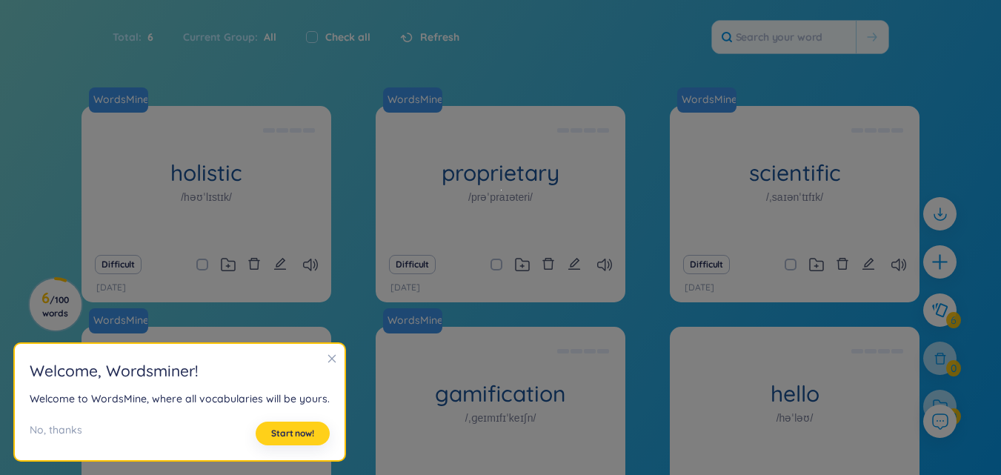
click at [289, 422] on button "Start now!" at bounding box center [293, 433] width 74 height 24
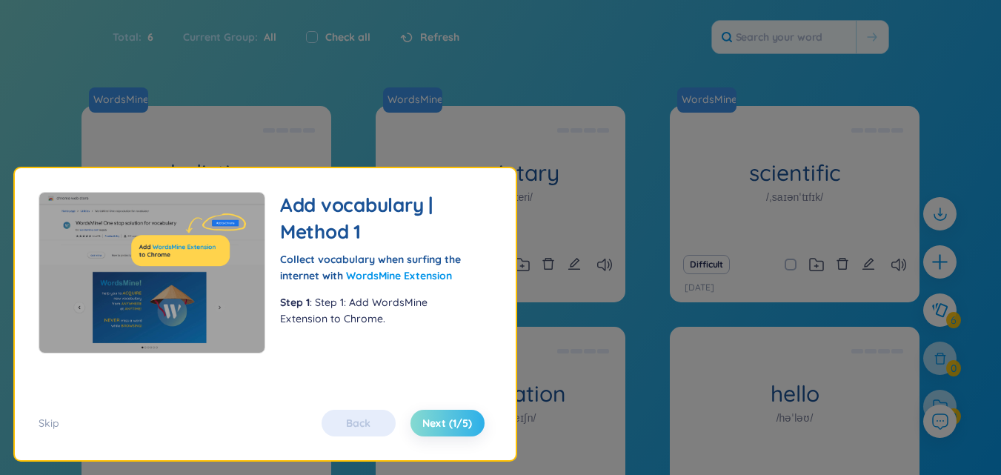
click at [455, 413] on button "Next (1/5)" at bounding box center [447, 423] width 74 height 27
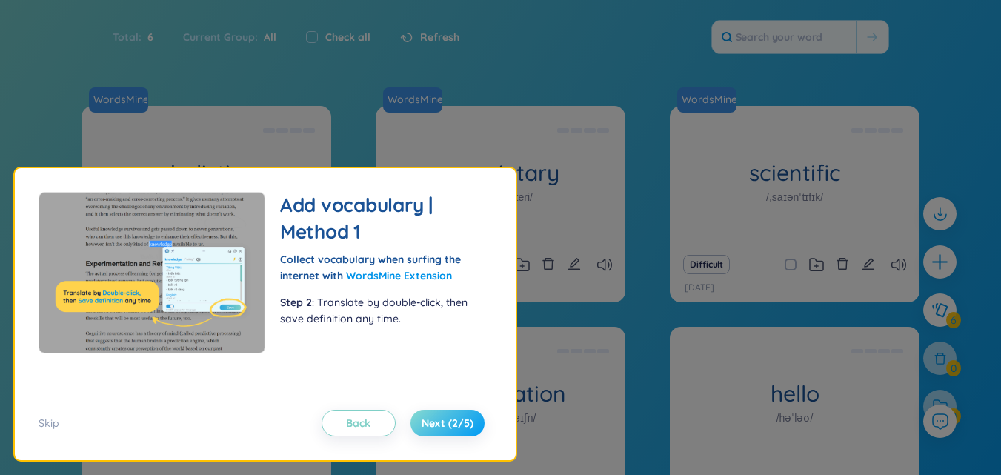
click at [455, 418] on span "Next (2/5)" at bounding box center [447, 422] width 52 height 15
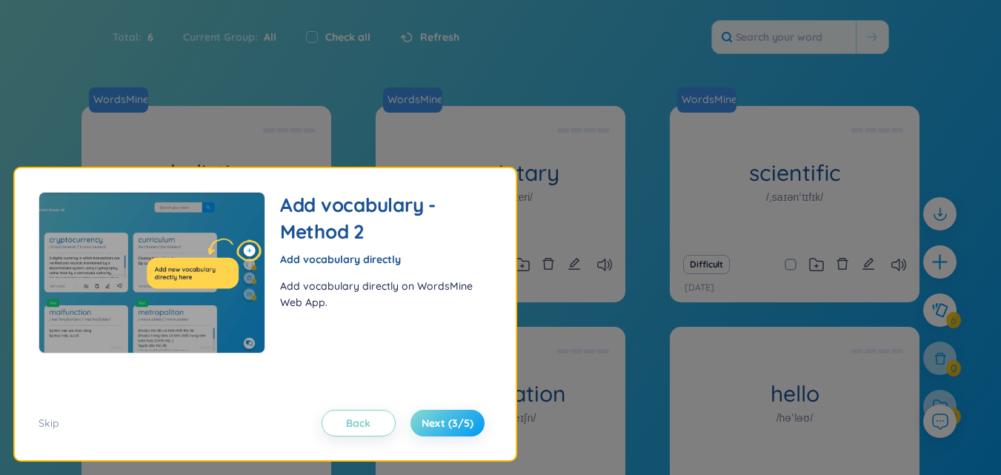
click at [455, 418] on span "Next (3/5)" at bounding box center [447, 422] width 52 height 15
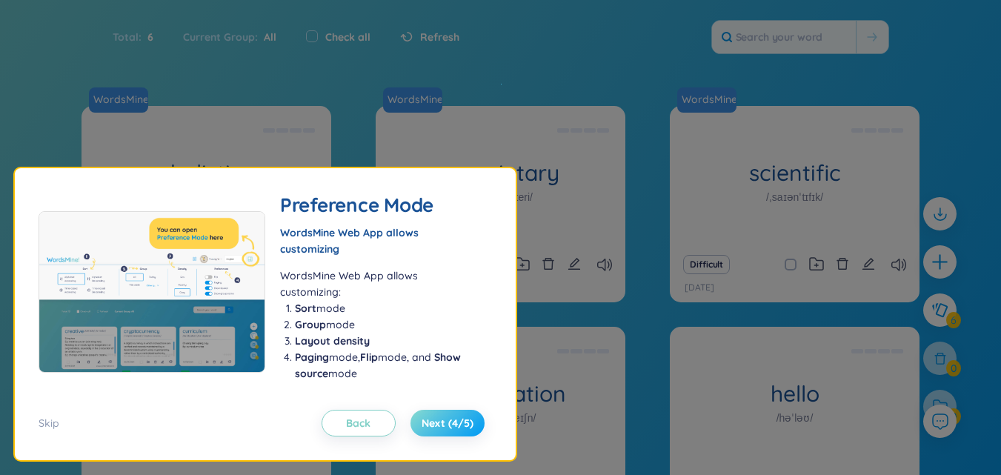
scroll to position [0, 0]
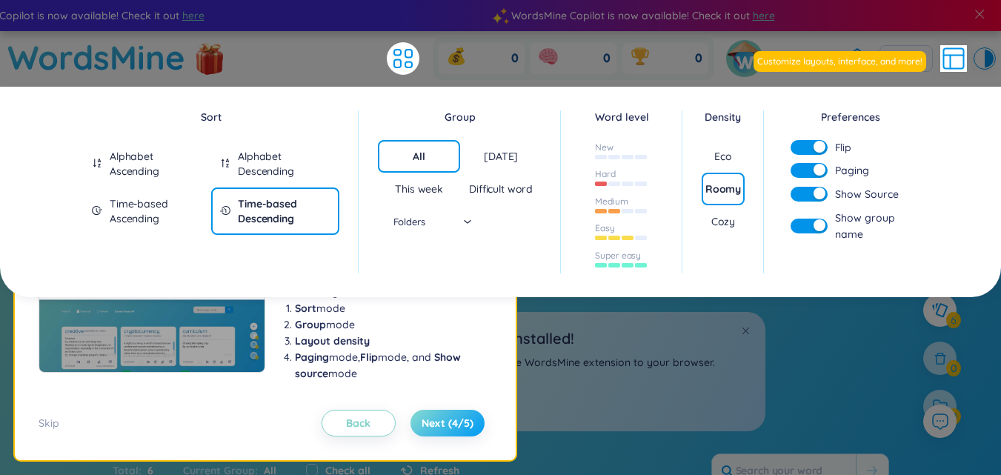
click at [455, 418] on span "Next (4/5)" at bounding box center [447, 422] width 52 height 15
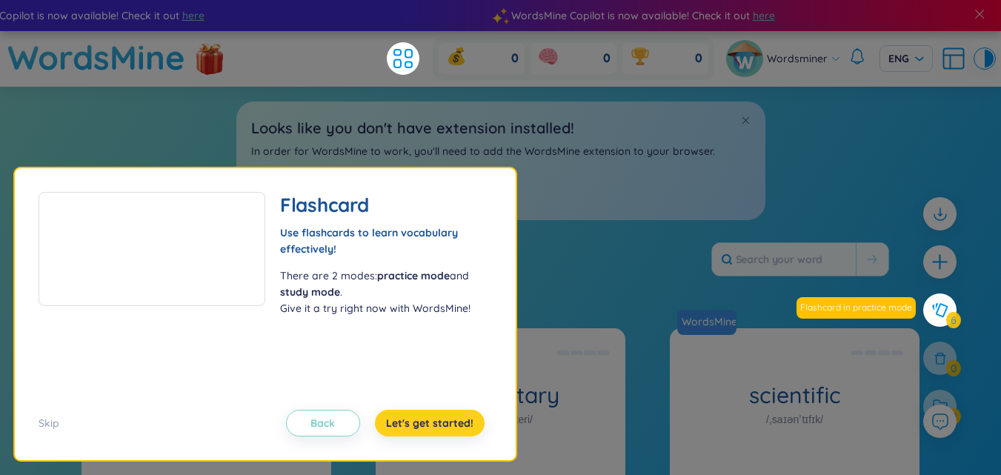
click at [458, 420] on span "Let's get started!" at bounding box center [429, 422] width 87 height 15
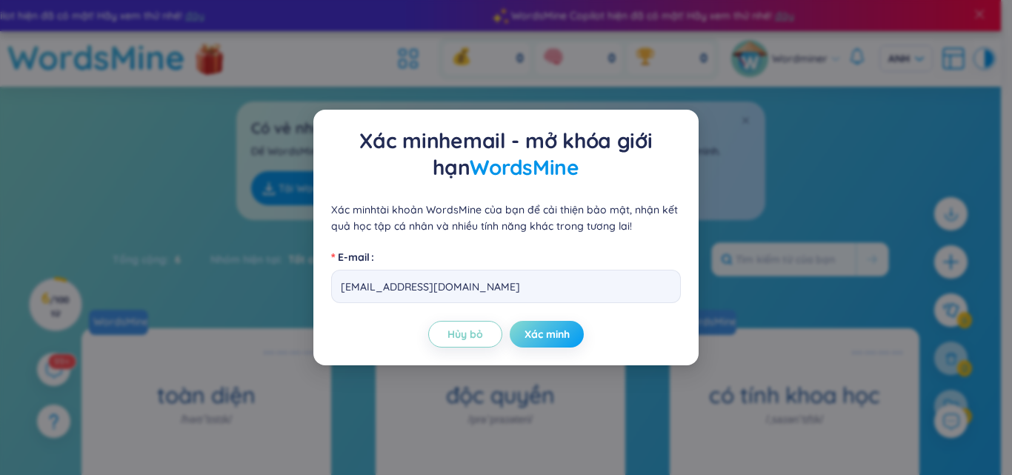
click at [555, 327] on span "Xác minh" at bounding box center [546, 334] width 45 height 15
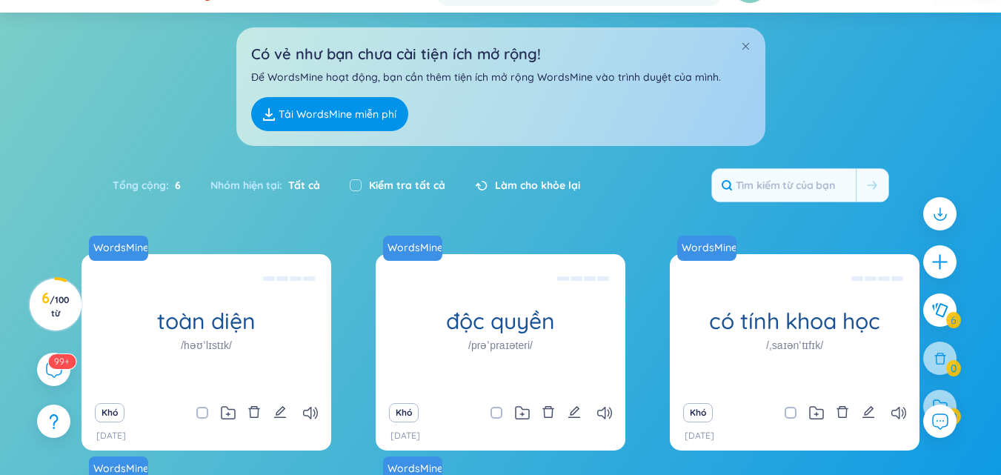
scroll to position [222, 0]
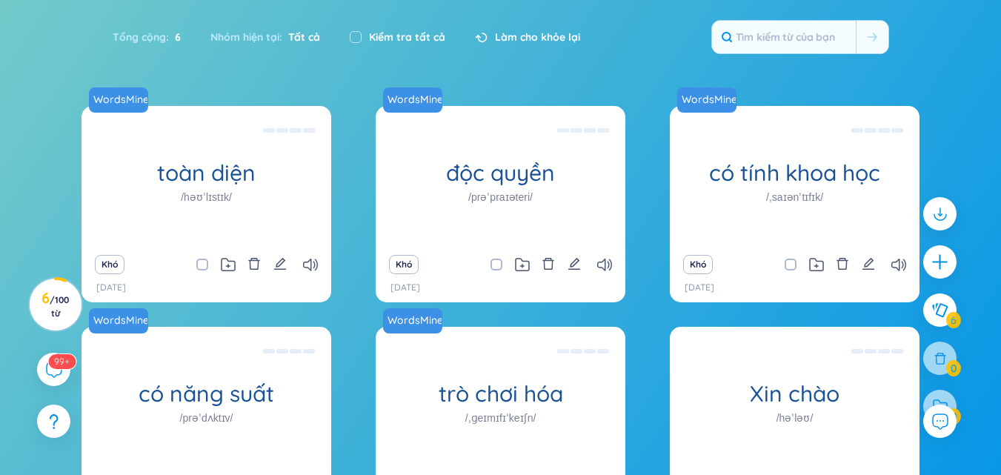
drag, startPoint x: 898, startPoint y: 68, endPoint x: 898, endPoint y: 3, distance: 65.2
click at [898, 67] on div "Tổng cộng : 6 Nhóm hiện tại : Tất cả Kiểm tra tất cả Làm cho khỏe lại" at bounding box center [501, 45] width 924 height 64
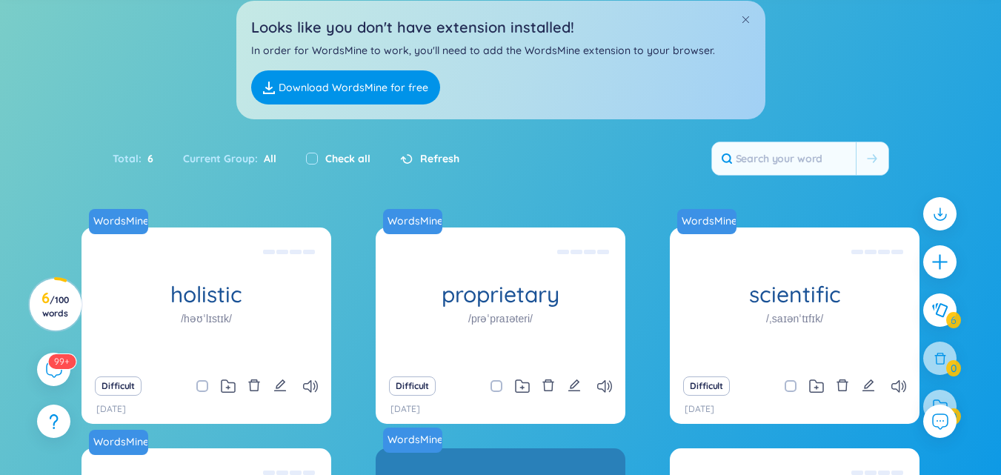
scroll to position [0, 0]
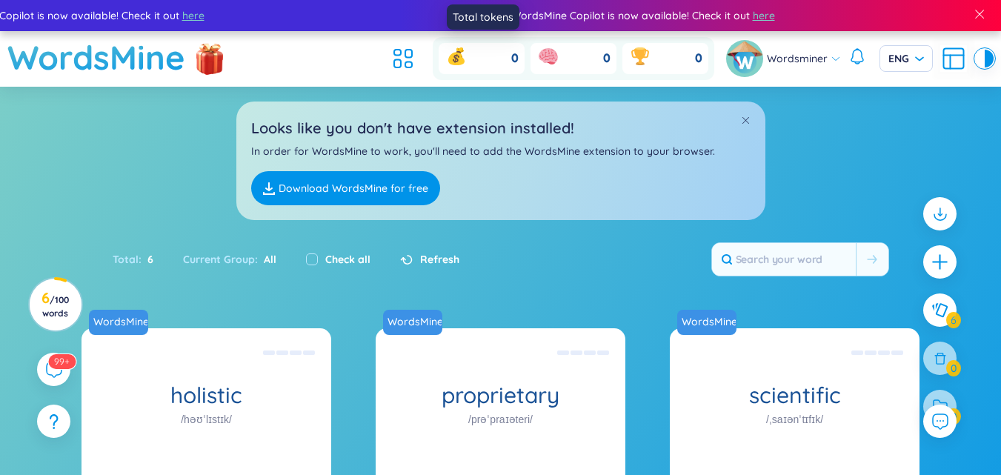
click at [495, 59] on div "0" at bounding box center [481, 58] width 86 height 31
